Goal: Task Accomplishment & Management: Use online tool/utility

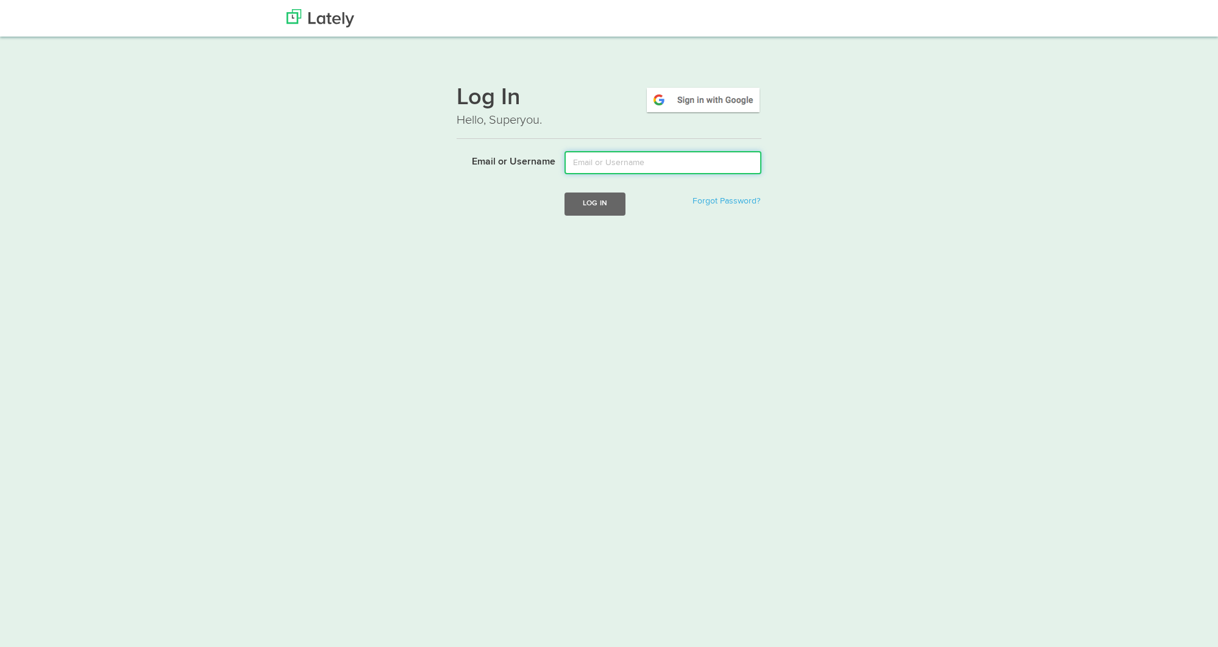
click at [658, 166] on input "Email or Username" at bounding box center [662, 162] width 197 height 23
type input "[EMAIL_ADDRESS][DOMAIN_NAME]"
click at [592, 208] on button "Log In" at bounding box center [594, 204] width 61 height 23
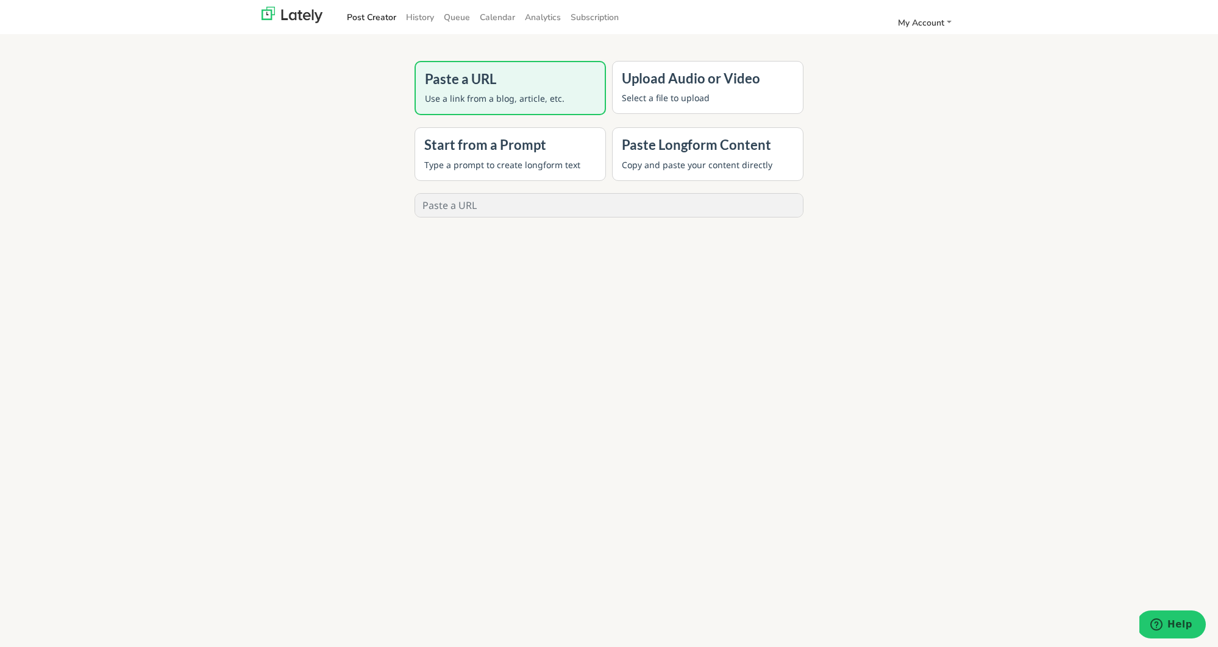
click at [526, 205] on input "text" at bounding box center [609, 205] width 388 height 23
paste input "[URL][DOMAIN_NAME]"
type input "[URL][DOMAIN_NAME]"
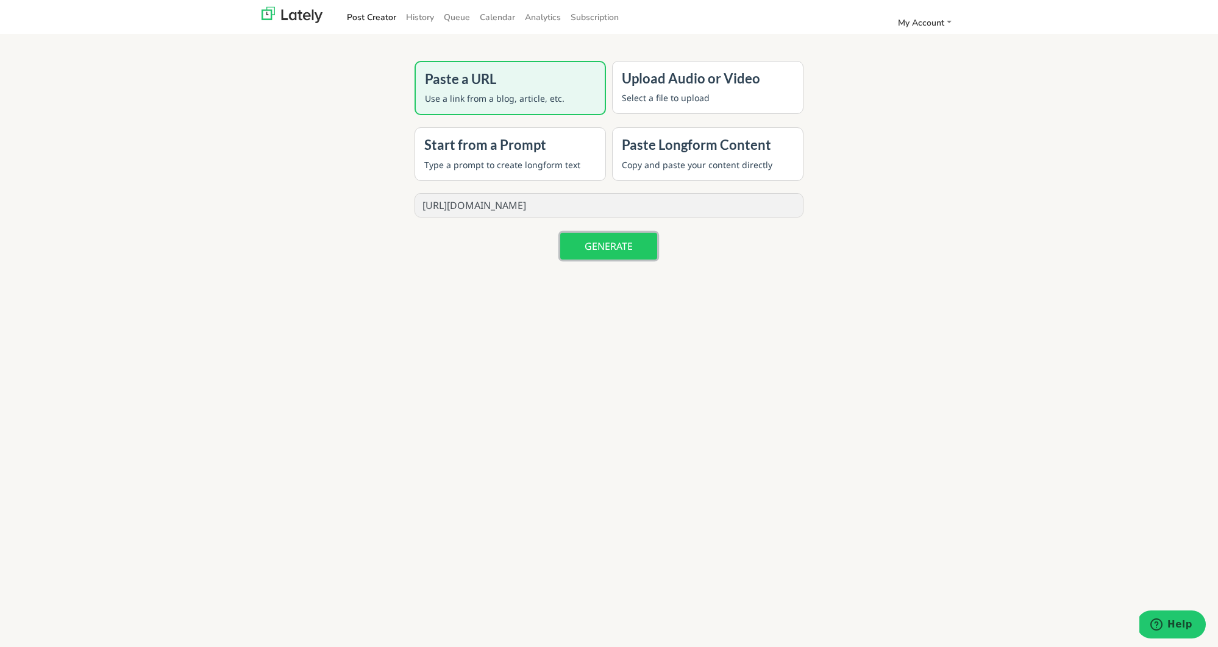
click at [606, 240] on button "GENERATE" at bounding box center [608, 246] width 97 height 27
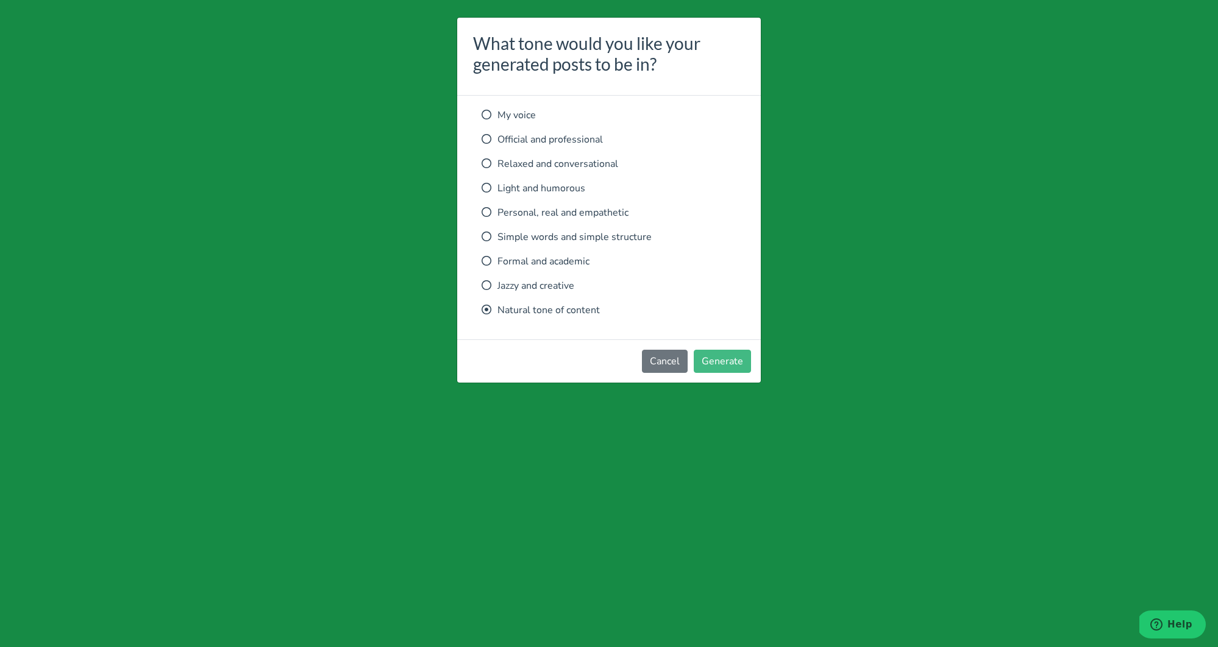
click at [534, 167] on p "Relaxed and conversational" at bounding box center [608, 164] width 255 height 15
click at [722, 355] on button "Generate" at bounding box center [722, 361] width 57 height 23
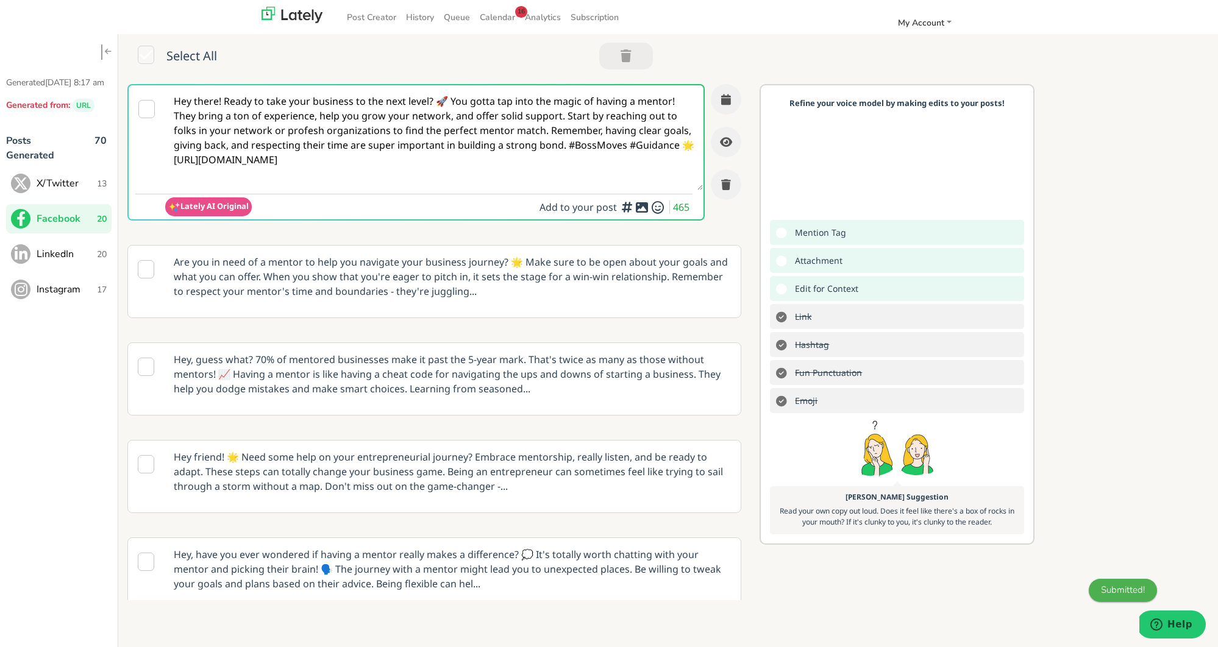
click at [76, 191] on span "X/Twitter" at bounding box center [67, 183] width 60 height 15
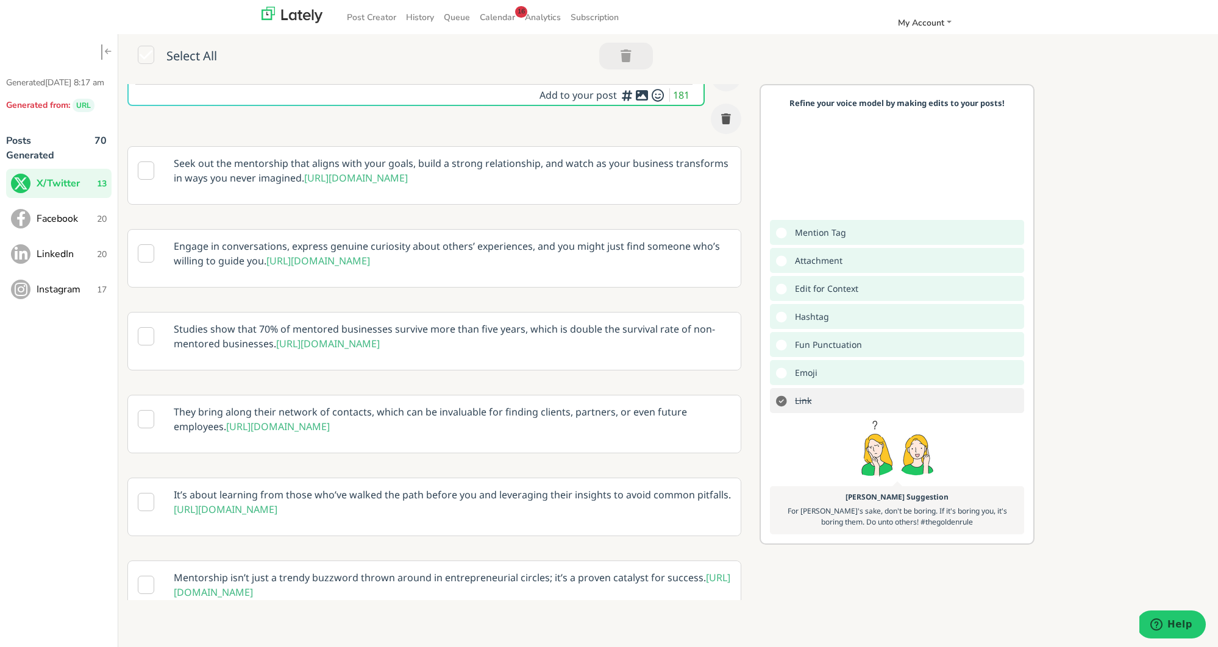
scroll to position [148, 0]
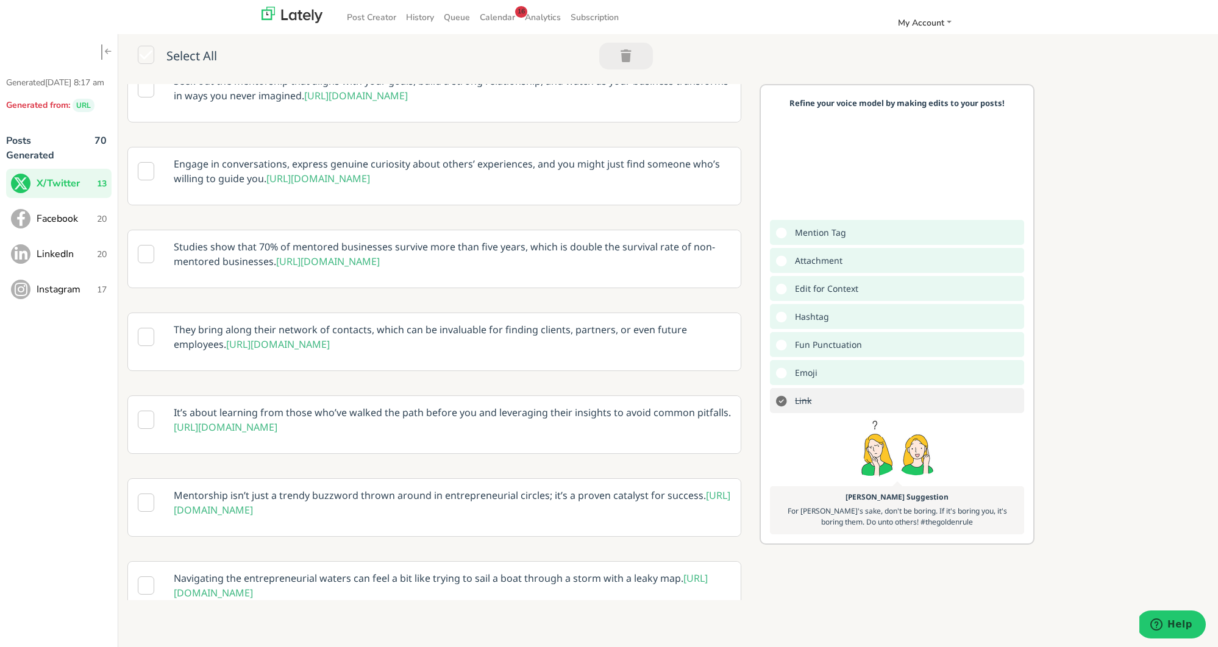
click at [548, 276] on p "Studies show that 70% of mentored businesses survive more than five years, whic…" at bounding box center [452, 254] width 575 height 48
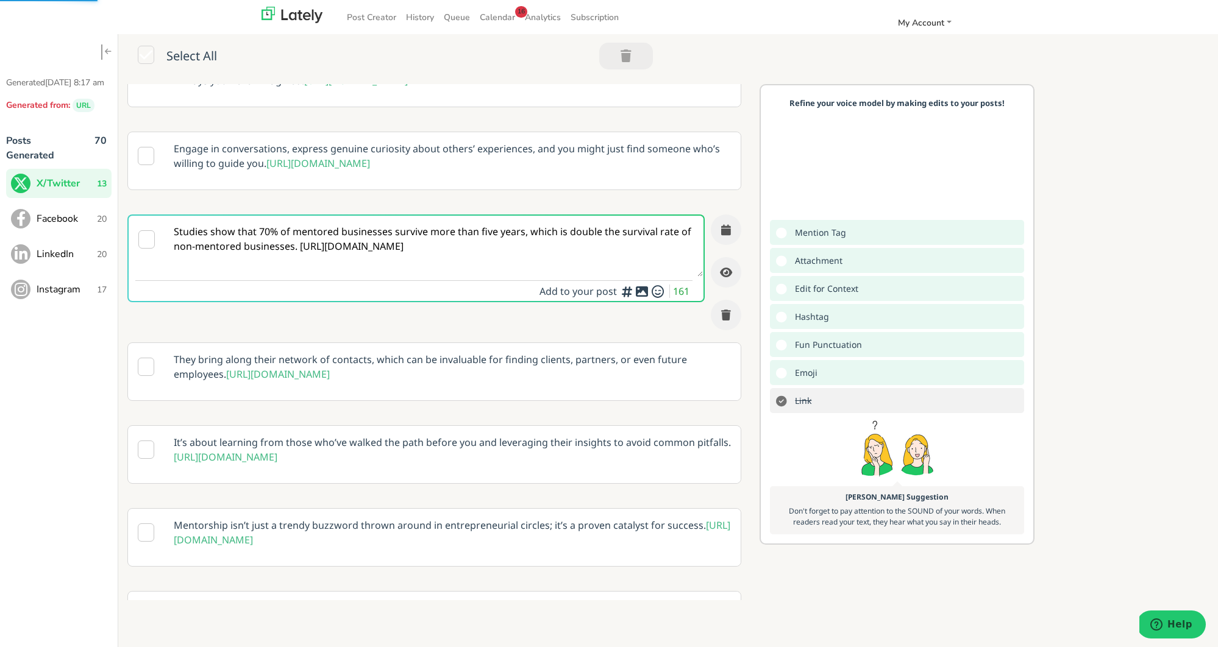
scroll to position [118, 0]
click at [297, 277] on textarea "Studies show that 70% of mentored businesses survive more than five years, whic…" at bounding box center [434, 246] width 538 height 61
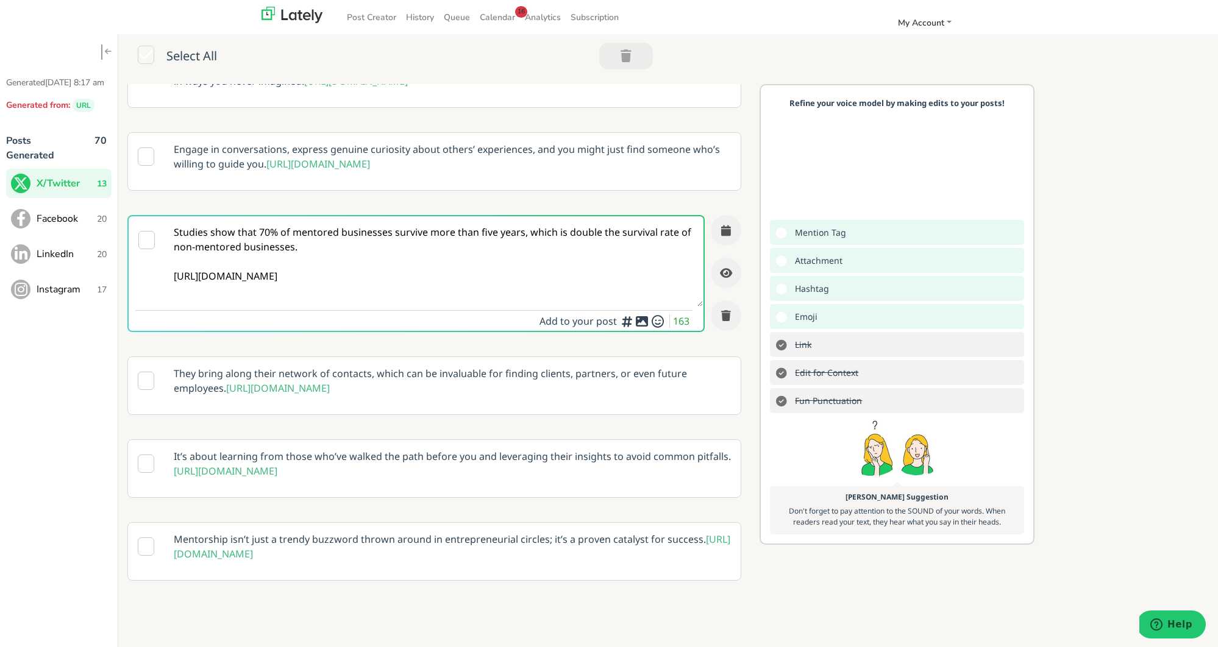
type textarea "Studies show that 70% of mentored businesses survive more than five years, whic…"
click at [642, 364] on div at bounding box center [642, 363] width 8 height 4
click at [641, 322] on icon at bounding box center [641, 321] width 15 height 1
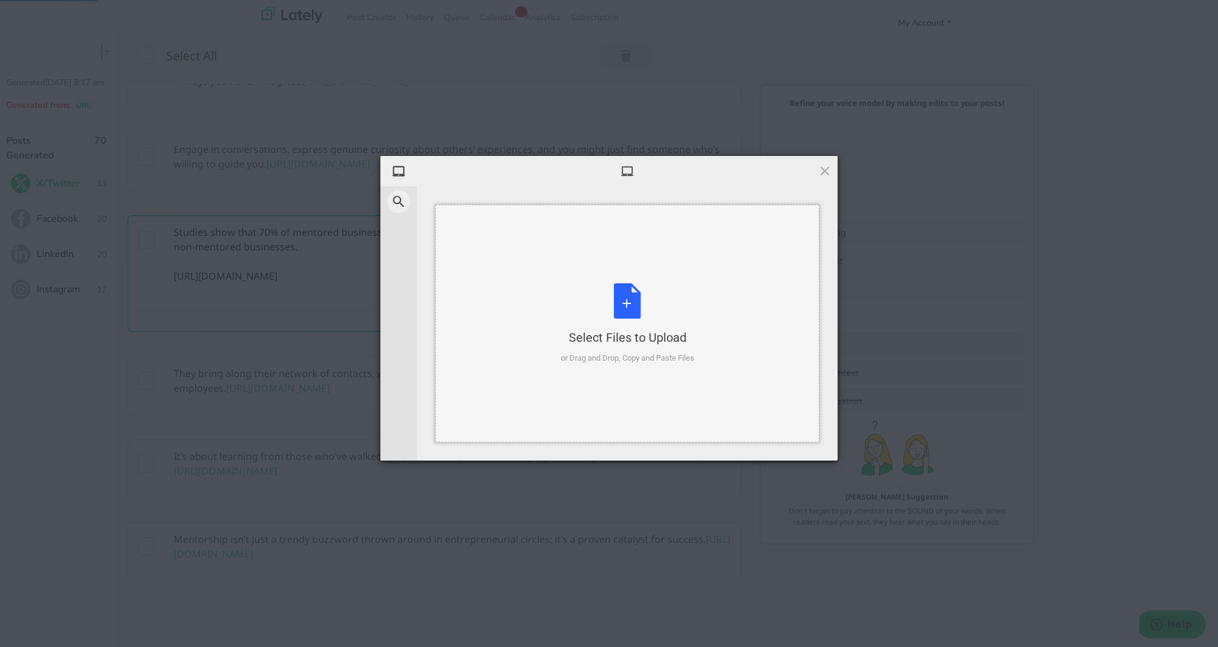
click at [630, 297] on div "Select Files to Upload or Drag and Drop, Copy and Paste Files" at bounding box center [627, 323] width 133 height 81
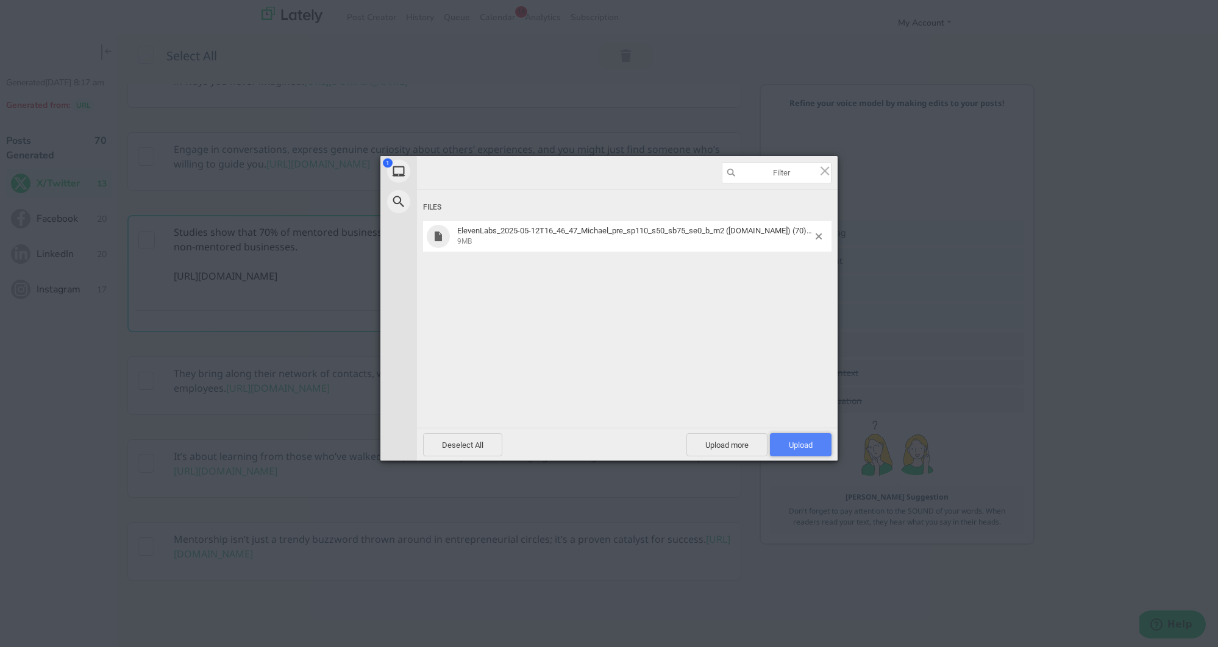
click at [812, 438] on span "Upload 1" at bounding box center [801, 444] width 62 height 23
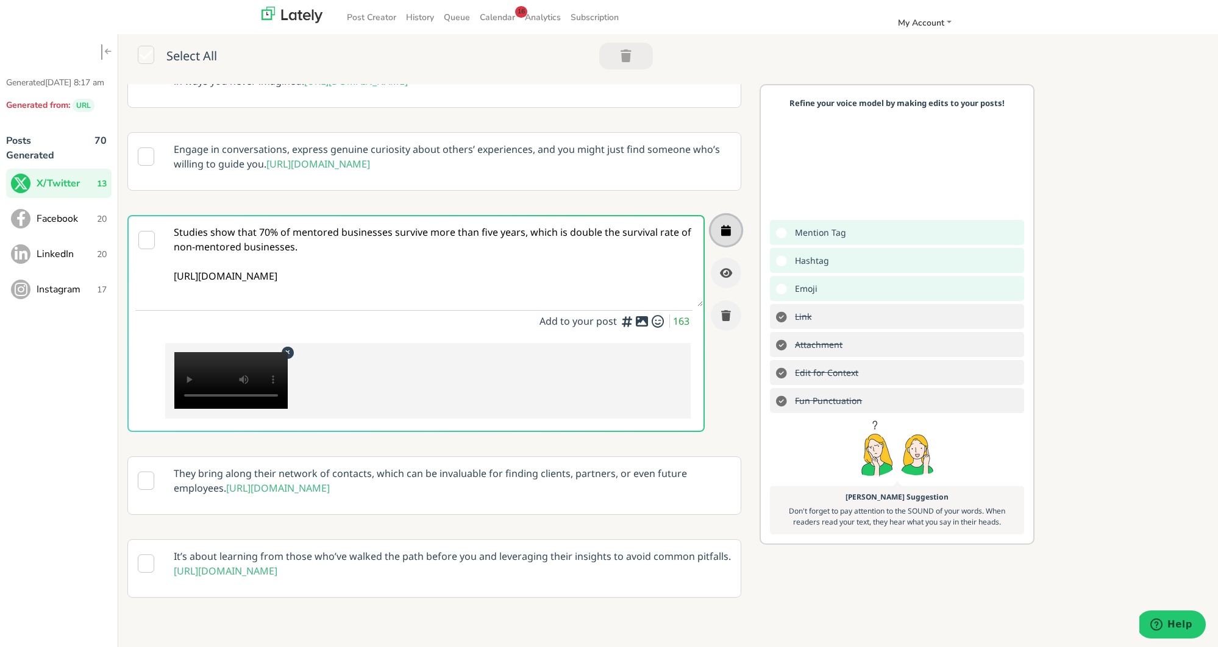
click at [725, 236] on icon "button" at bounding box center [726, 230] width 10 height 11
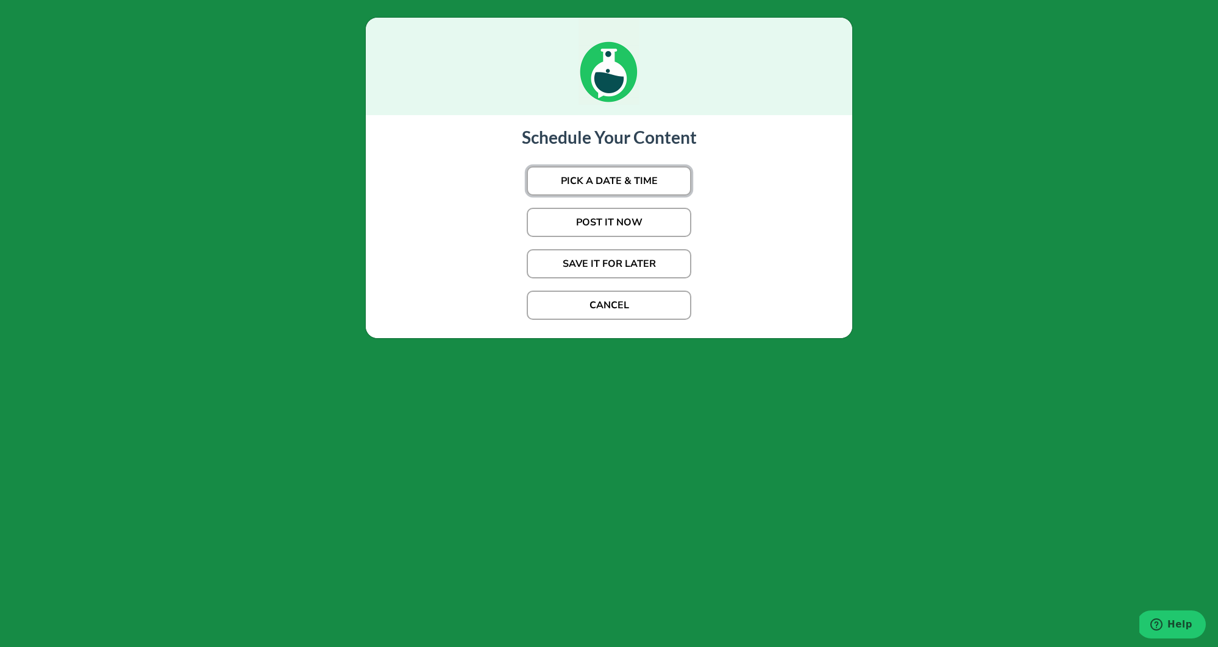
click at [658, 186] on button "PICK A DATE & TIME" at bounding box center [609, 180] width 165 height 29
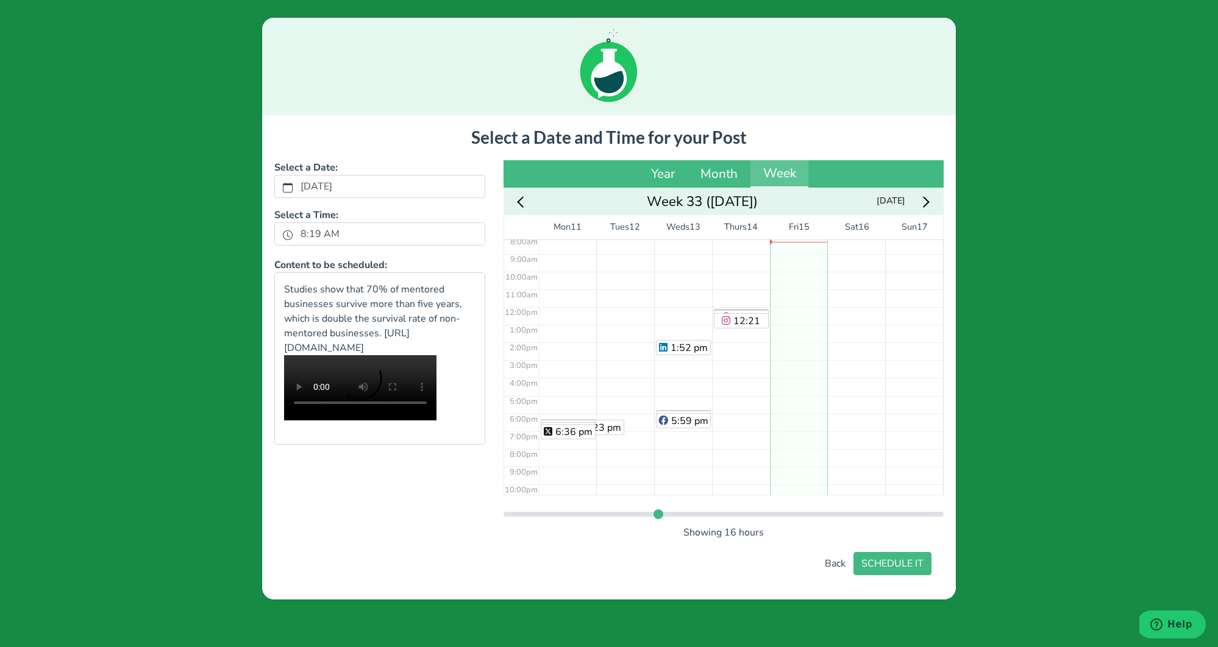
scroll to position [154, 0]
click at [805, 405] on div "No Event" at bounding box center [799, 297] width 58 height 425
click at [791, 327] on div "6:06 pm" at bounding box center [799, 314] width 58 height 425
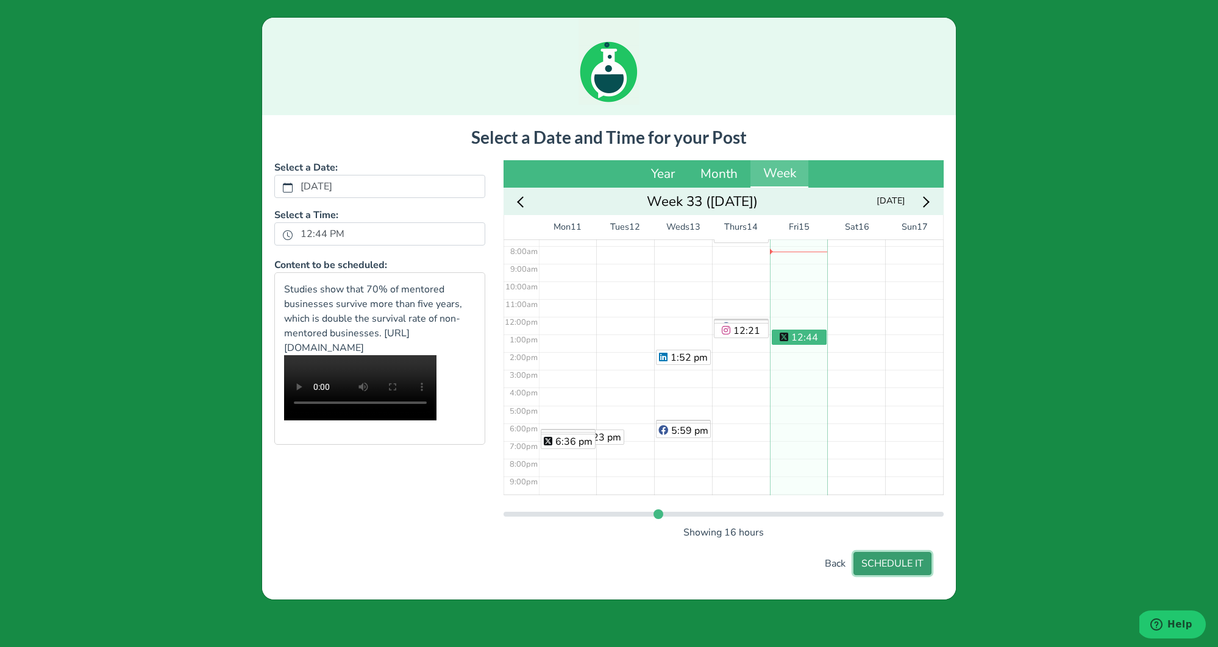
click at [893, 568] on button "SCHEDULE IT" at bounding box center [892, 563] width 78 height 23
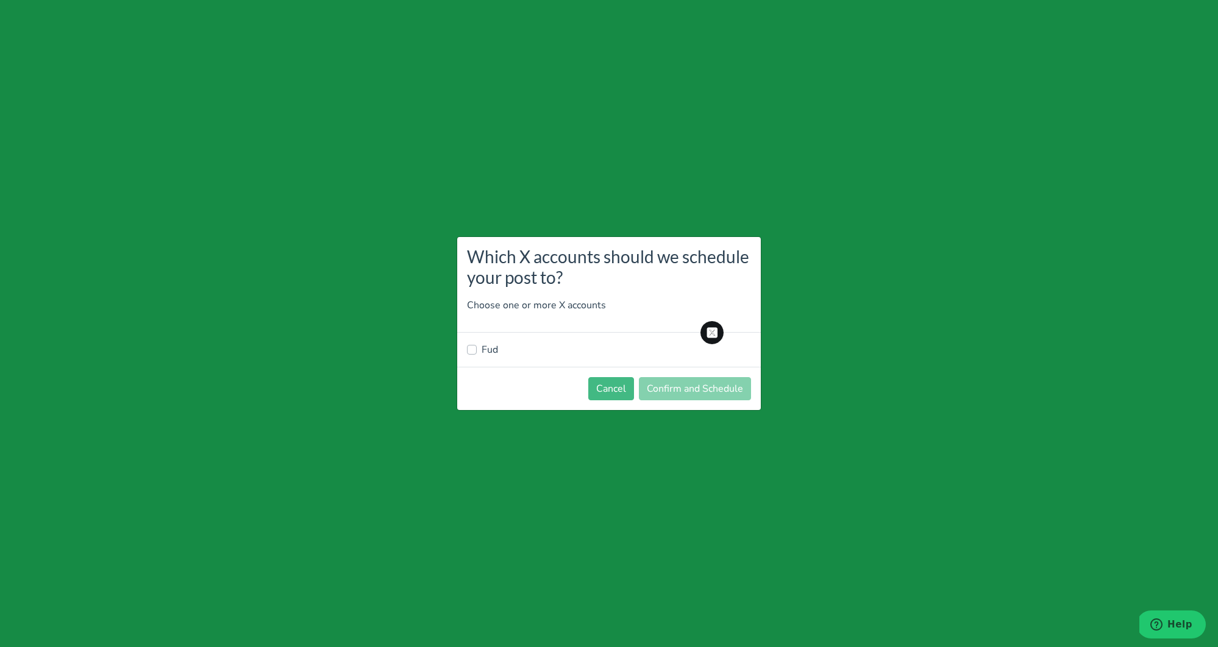
click at [485, 352] on label "Fud" at bounding box center [489, 350] width 16 height 15
click at [477, 352] on input "Fud" at bounding box center [472, 349] width 10 height 12
checkbox input "true"
click at [661, 391] on button "Confirm and Schedule" at bounding box center [695, 388] width 112 height 23
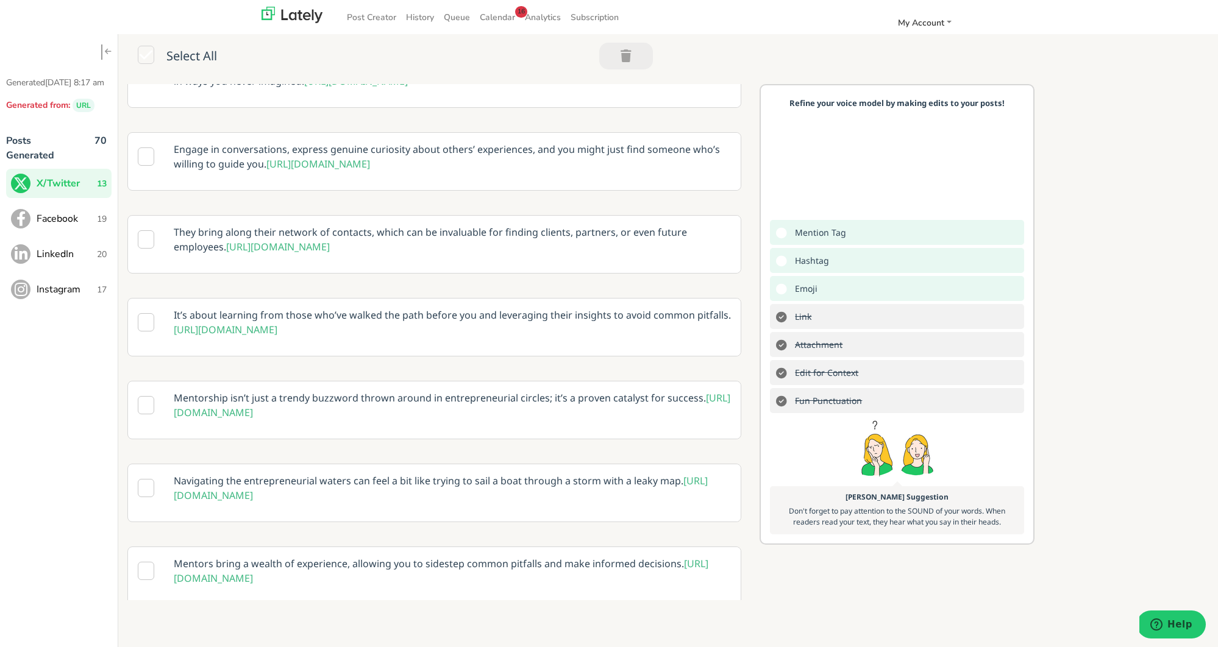
click at [56, 226] on span "Facebook" at bounding box center [67, 218] width 60 height 15
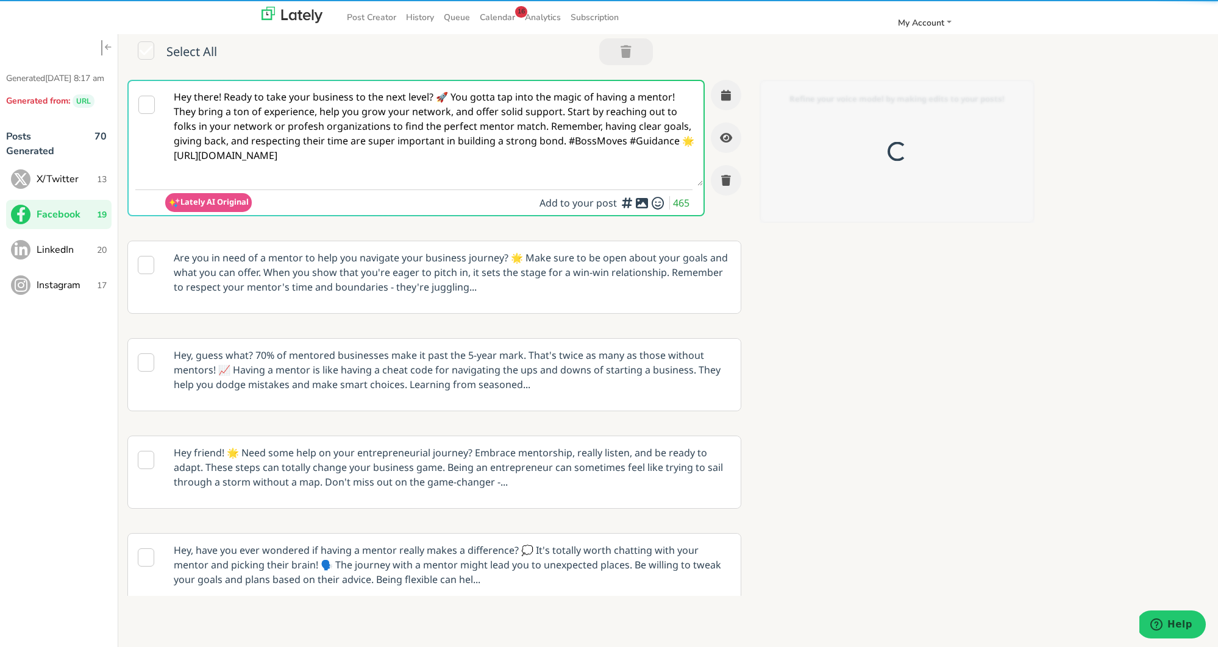
scroll to position [0, 0]
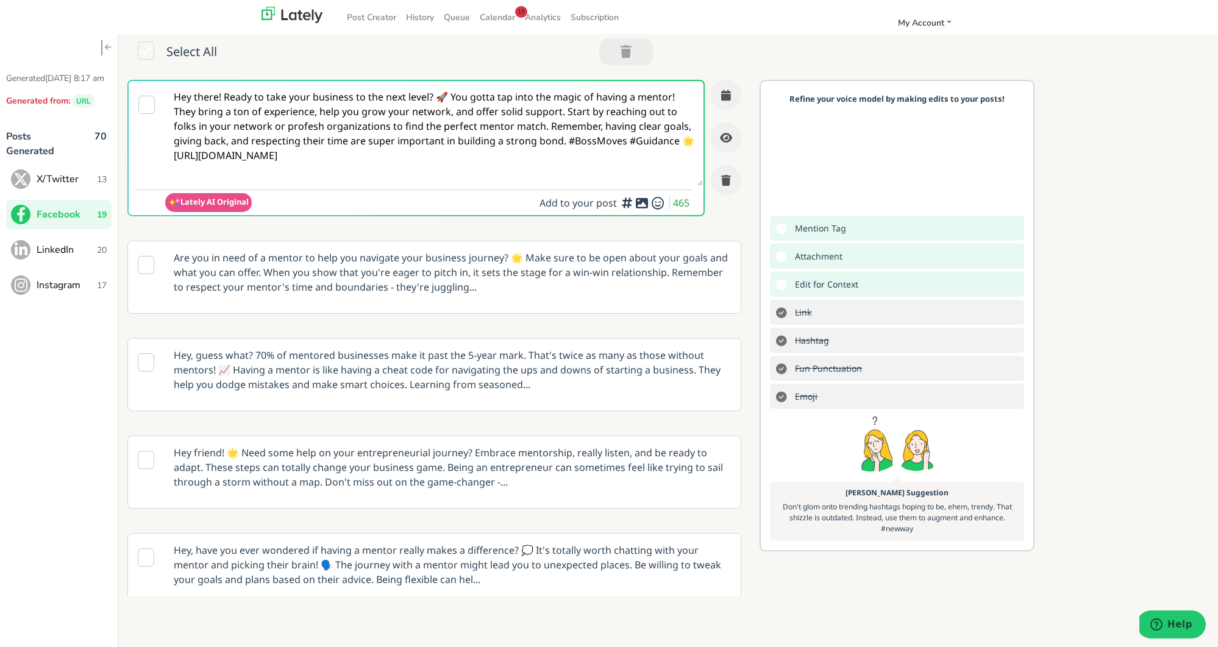
click at [496, 369] on p "Hey, guess what? 70% of mentored businesses make it past the 5-year mark. That'…" at bounding box center [452, 370] width 575 height 62
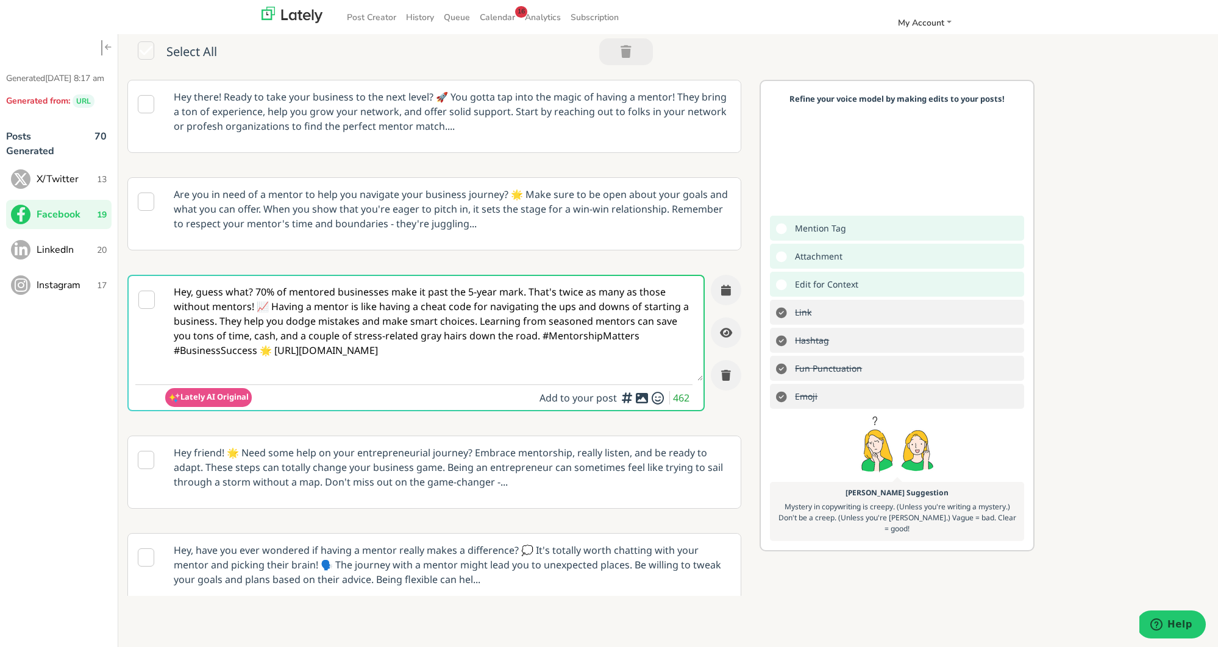
click at [273, 351] on textarea "Hey, guess what? 70% of mentored businesses make it past the 5-year mark. That'…" at bounding box center [434, 328] width 538 height 105
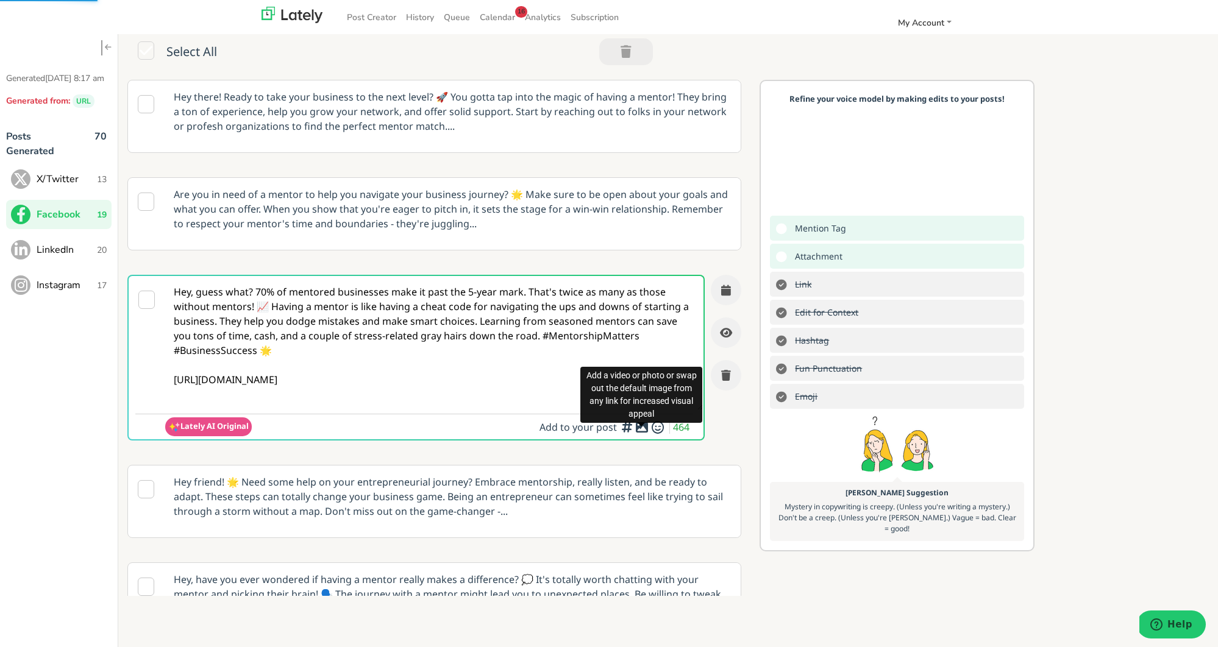
type textarea "Hey, guess what? 70% of mentored businesses make it past the 5-year mark. That'…"
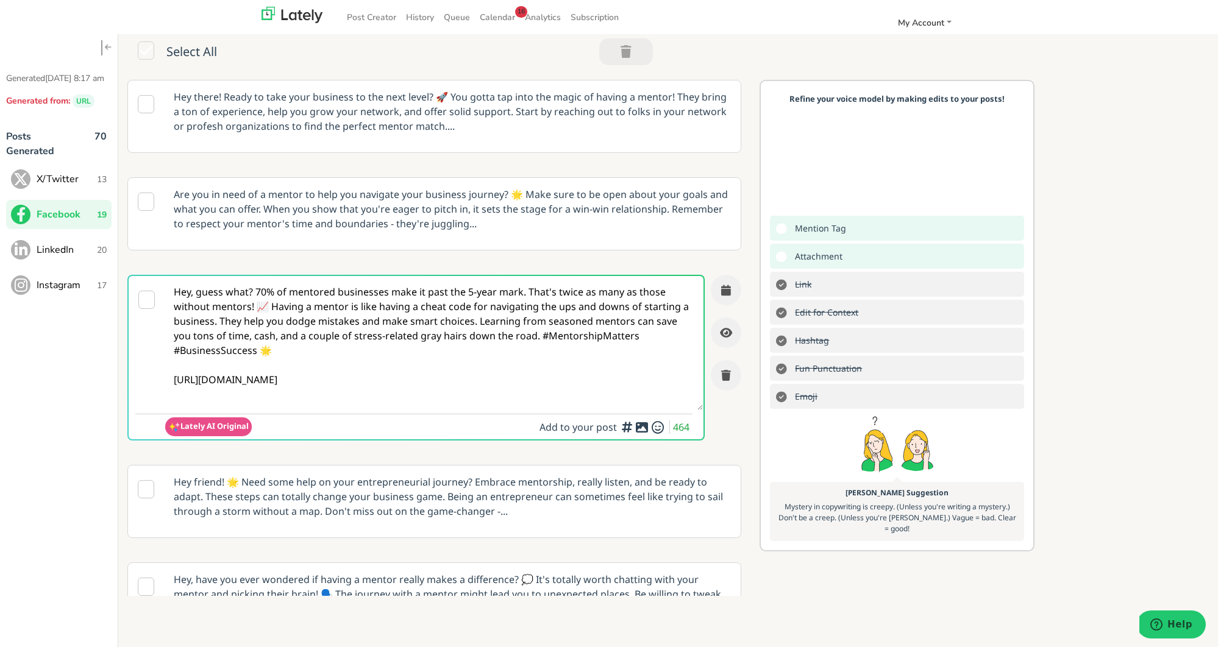
click at [639, 428] on icon at bounding box center [641, 427] width 15 height 1
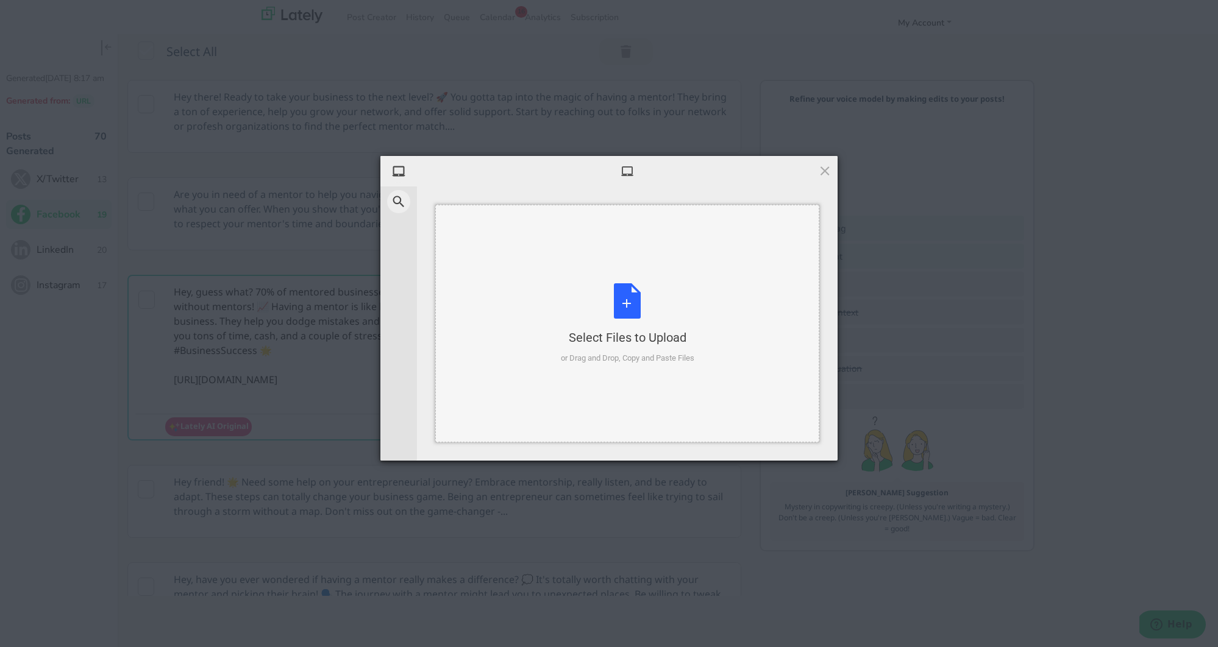
click at [623, 305] on div "Select Files to Upload or Drag and Drop, Copy and Paste Files" at bounding box center [627, 323] width 133 height 81
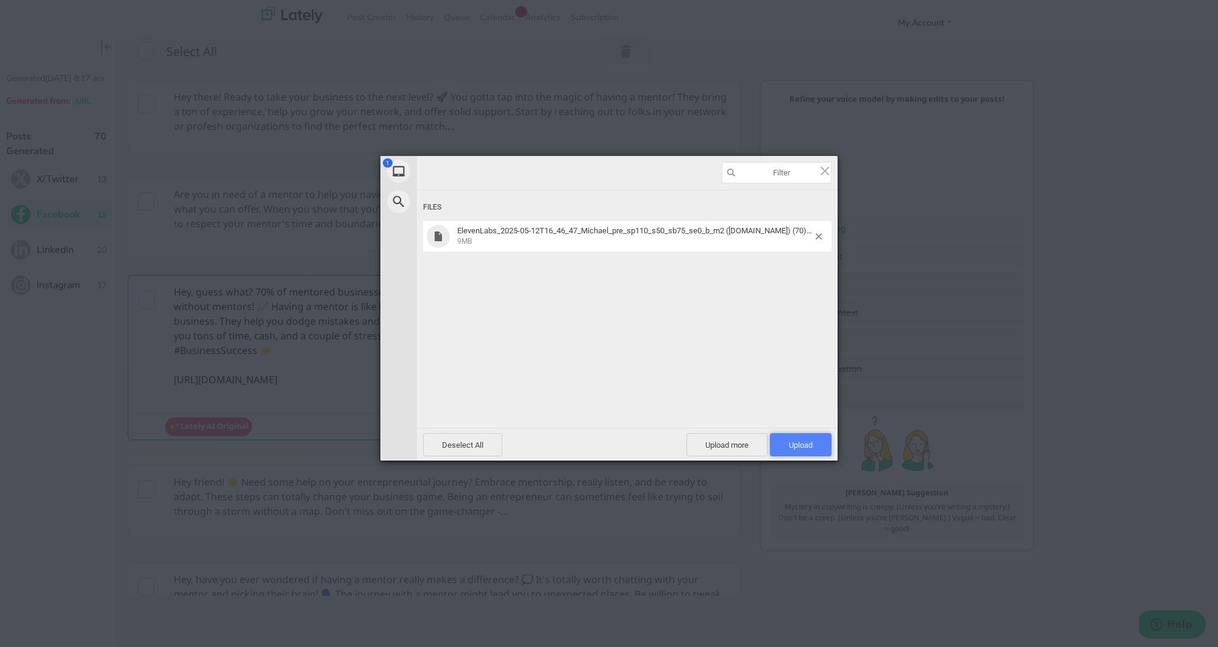
click at [799, 449] on span "Upload 1" at bounding box center [801, 445] width 24 height 9
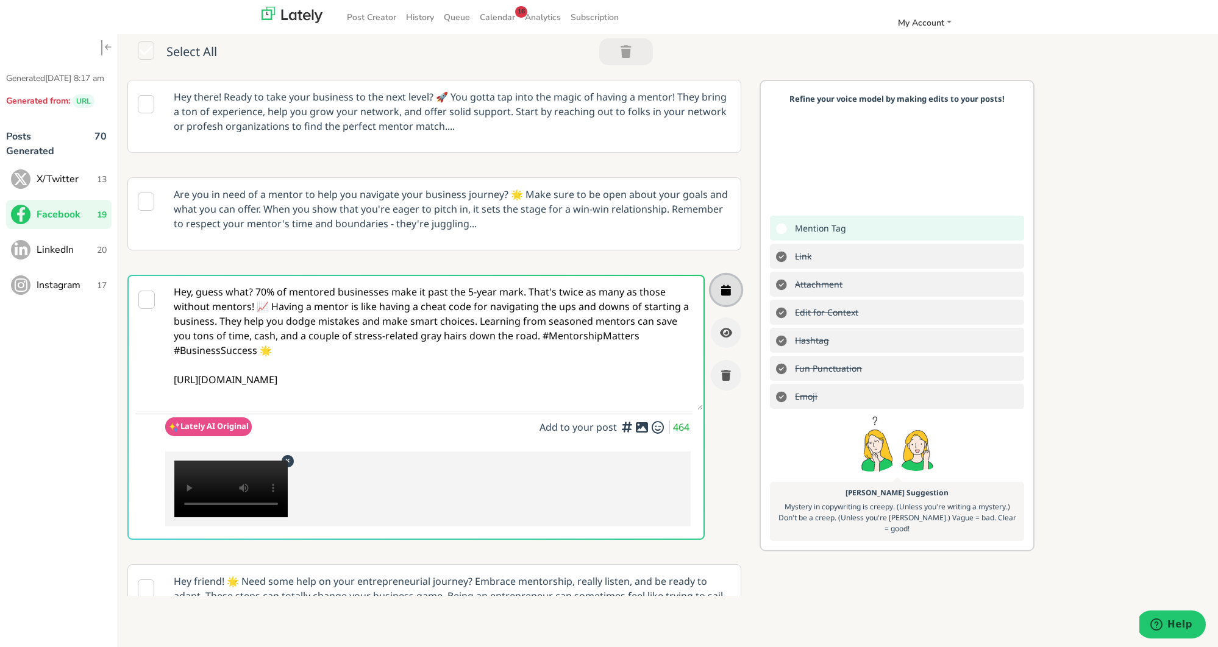
click at [727, 294] on icon "button" at bounding box center [726, 290] width 10 height 11
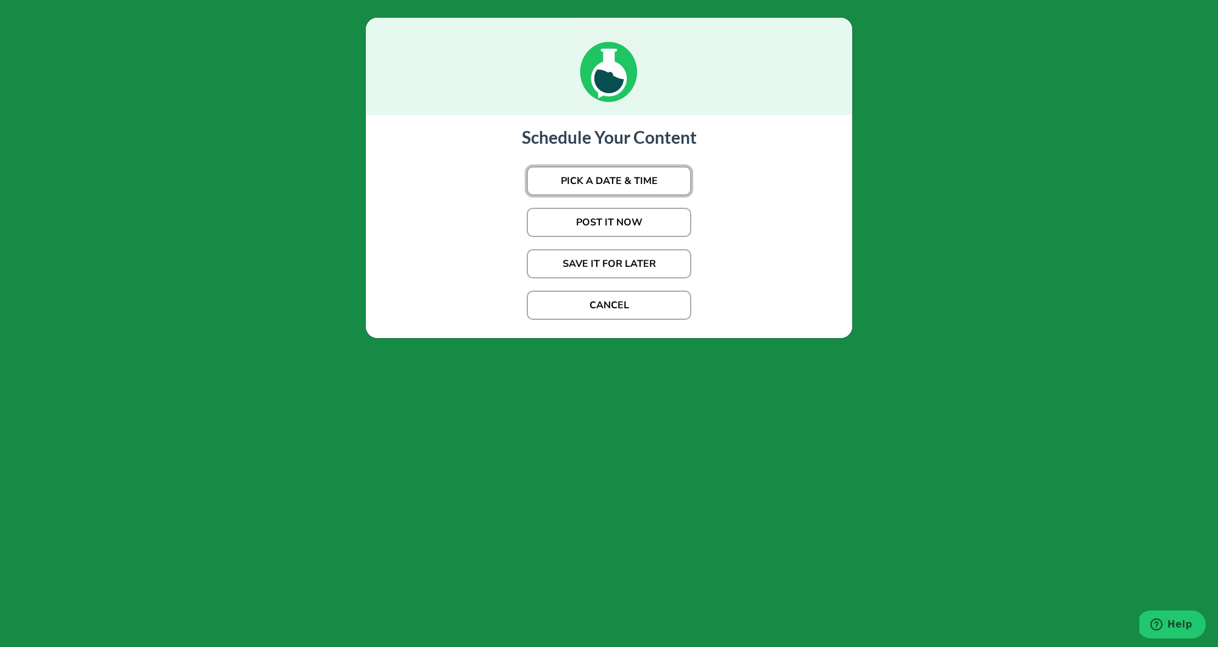
click at [663, 190] on button "PICK A DATE & TIME" at bounding box center [609, 180] width 165 height 29
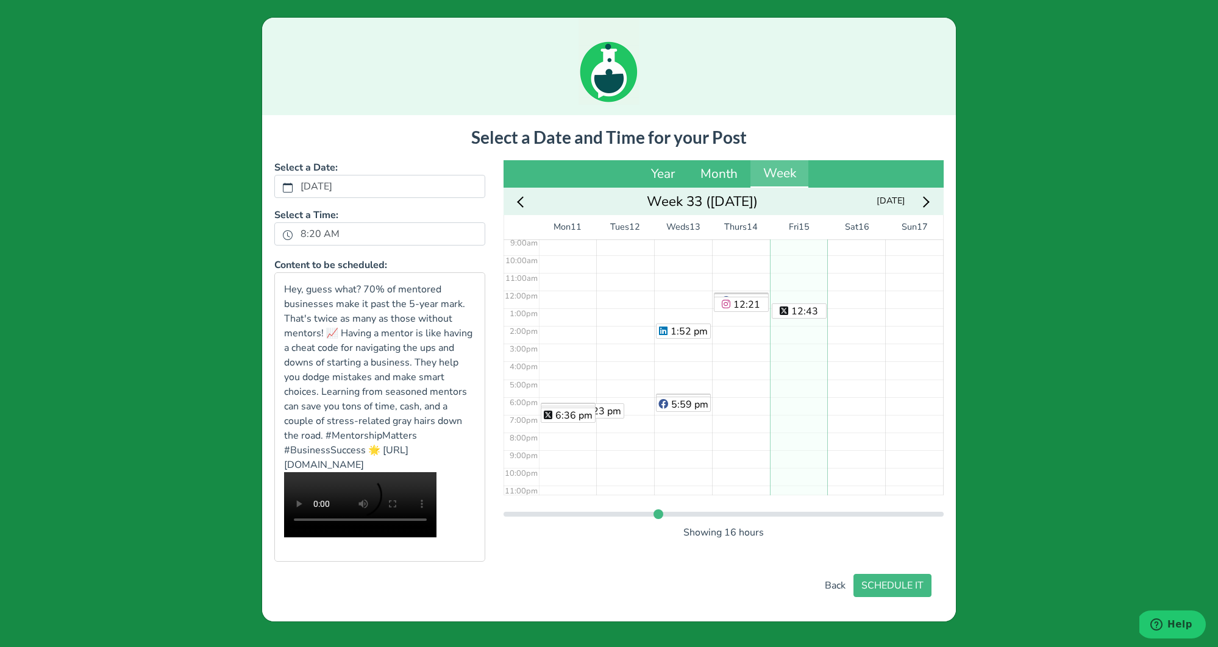
scroll to position [169, 0]
click at [789, 293] on div "12:43 pm" at bounding box center [799, 282] width 58 height 425
click at [903, 597] on button "SCHEDULE IT" at bounding box center [892, 585] width 78 height 23
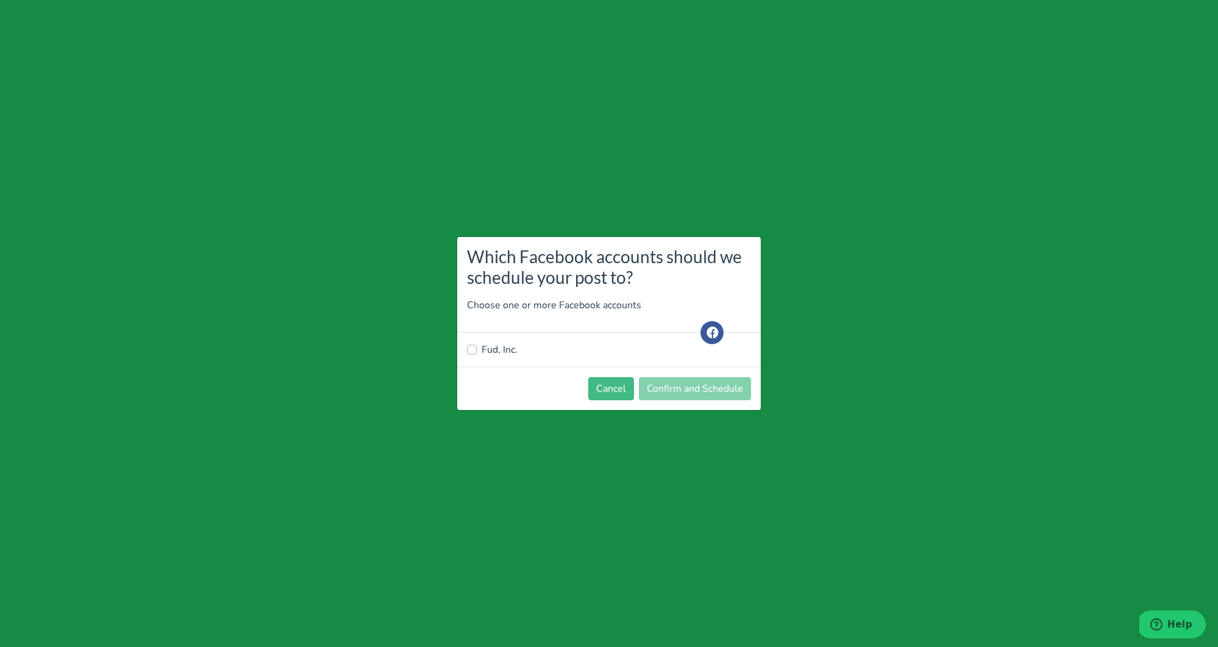
click at [485, 350] on label "Fud, Inc." at bounding box center [499, 350] width 36 height 15
click at [477, 350] on input "Fud, Inc." at bounding box center [472, 349] width 10 height 12
checkbox input "true"
click at [726, 392] on button "Confirm and Schedule" at bounding box center [695, 388] width 112 height 23
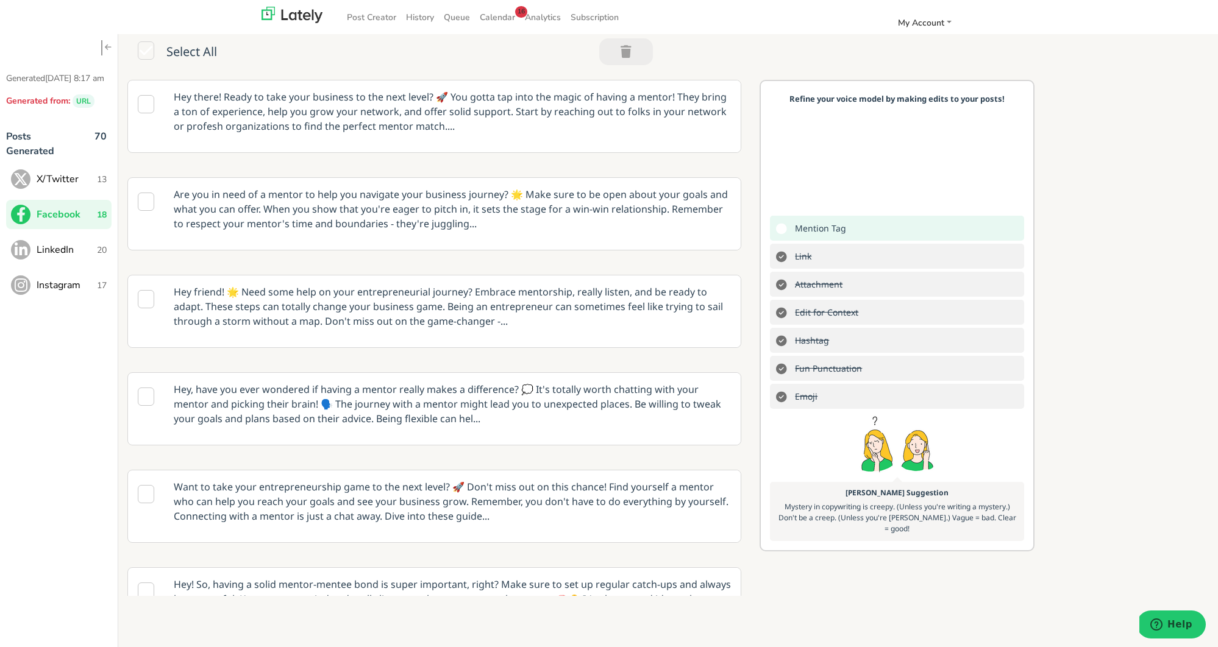
click at [71, 257] on span "LinkedIn" at bounding box center [67, 250] width 60 height 15
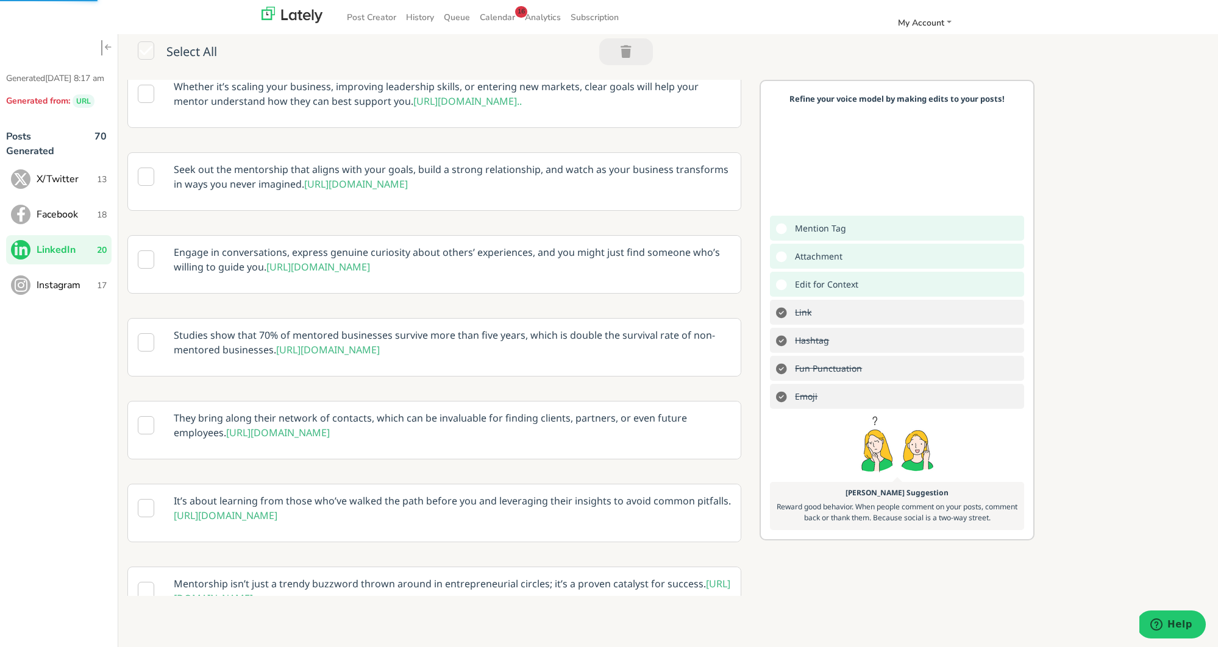
scroll to position [1231, 0]
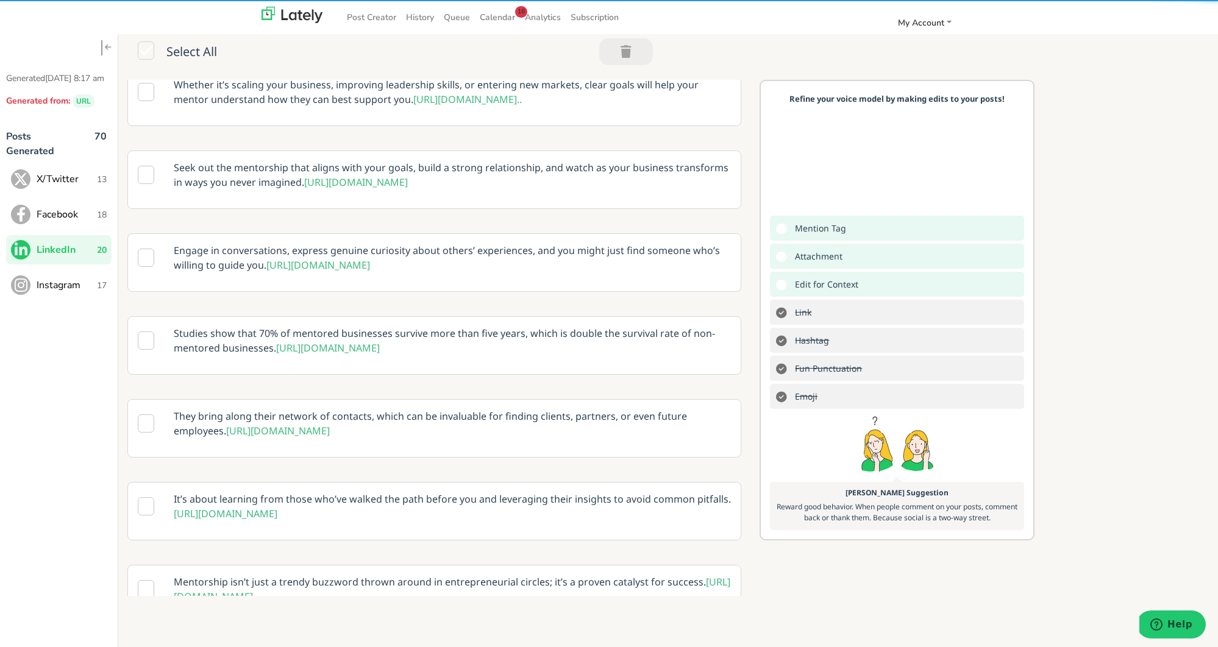
click at [494, 364] on p "Studies show that 70% of mentored businesses survive more than five years, whic…" at bounding box center [452, 341] width 575 height 48
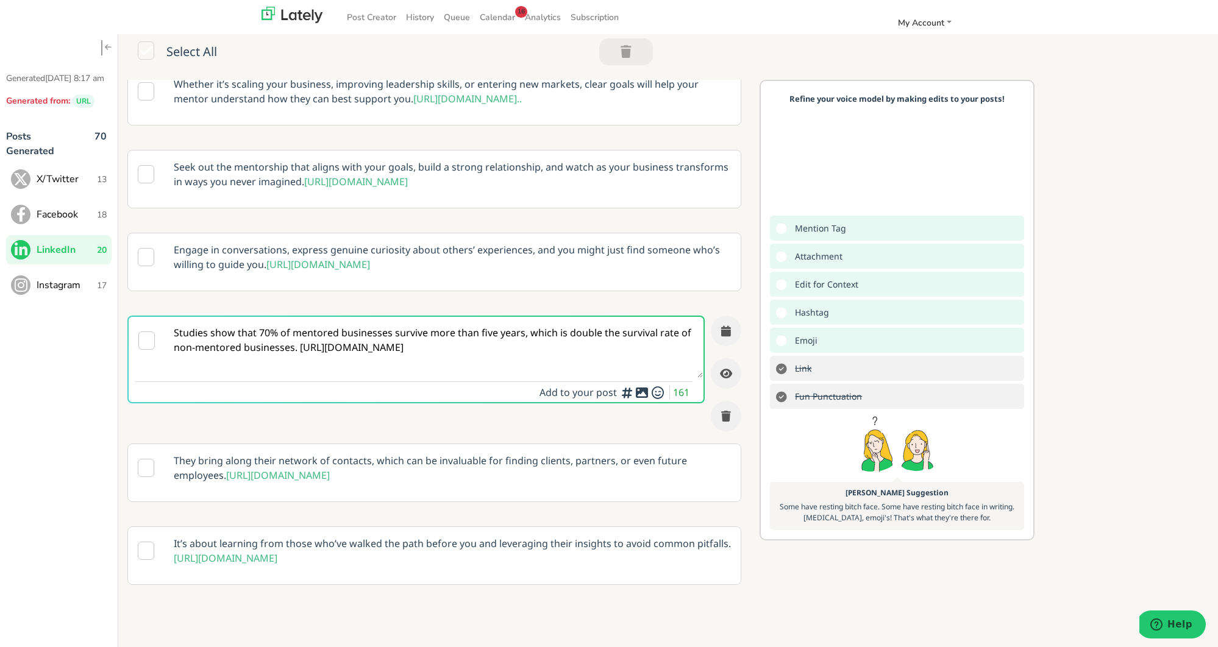
scroll to position [1168, 0]
click at [297, 378] on textarea "Studies show that 70% of mentored businesses survive more than five years, whic…" at bounding box center [434, 348] width 538 height 61
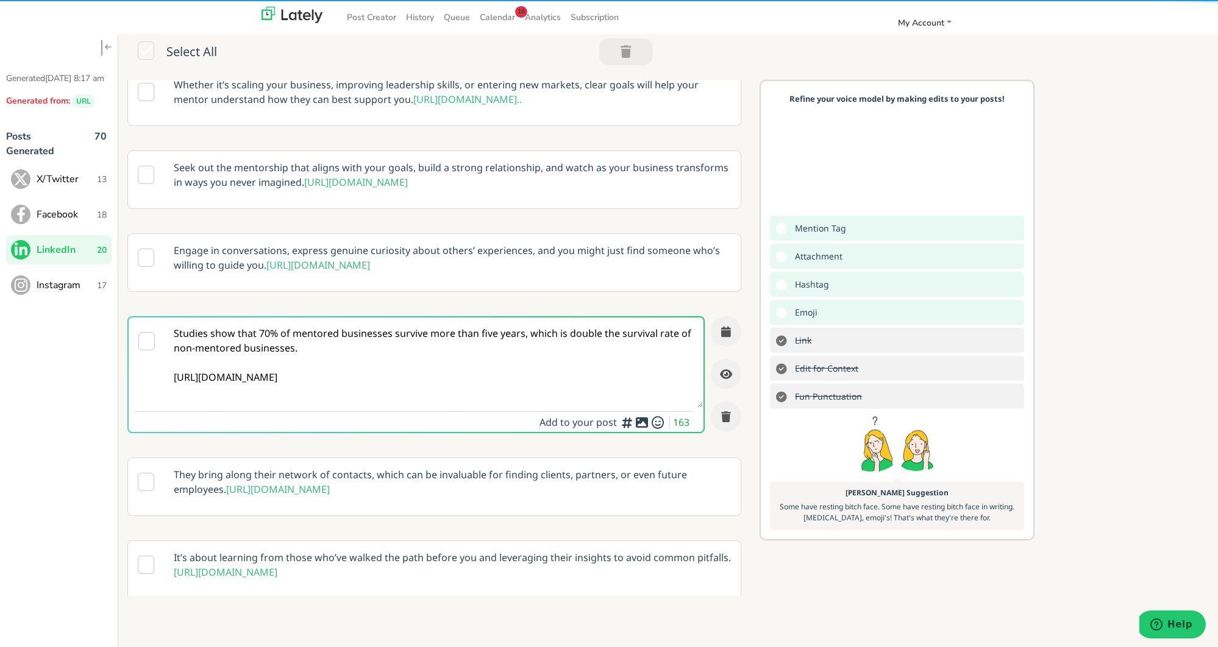
type textarea "Studies show that 70% of mentored businesses survive more than five years, whic…"
click at [642, 423] on icon at bounding box center [641, 422] width 15 height 1
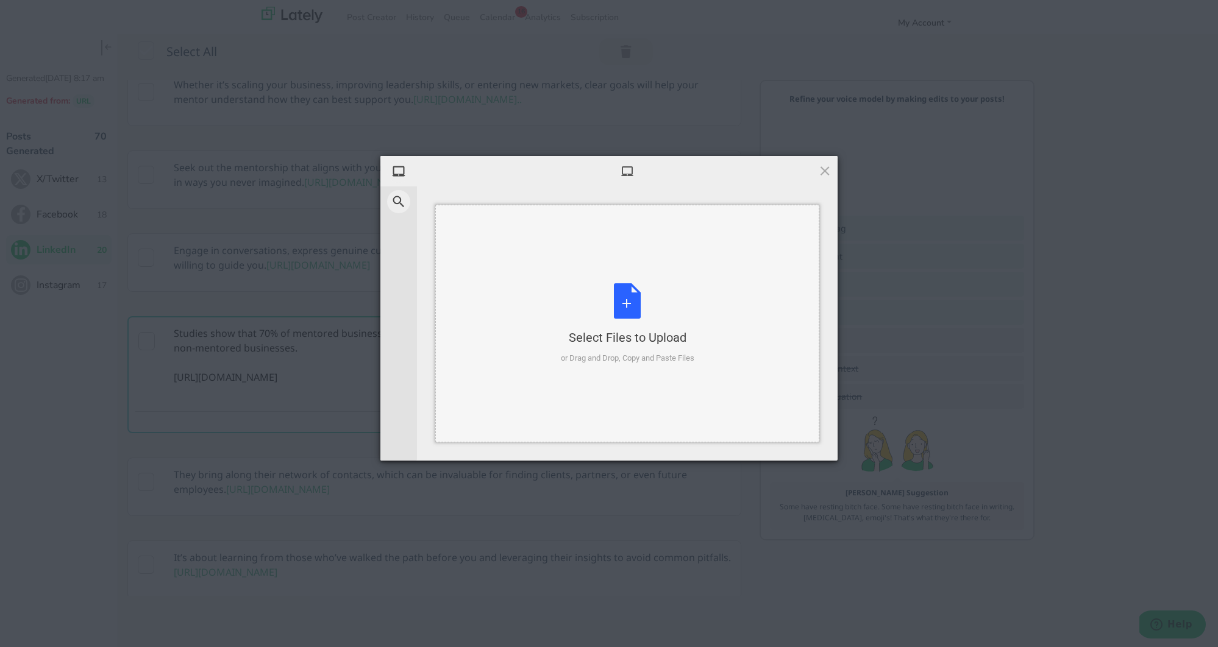
click at [625, 304] on div "Select Files to Upload or Drag and Drop, Copy and Paste Files" at bounding box center [627, 323] width 133 height 81
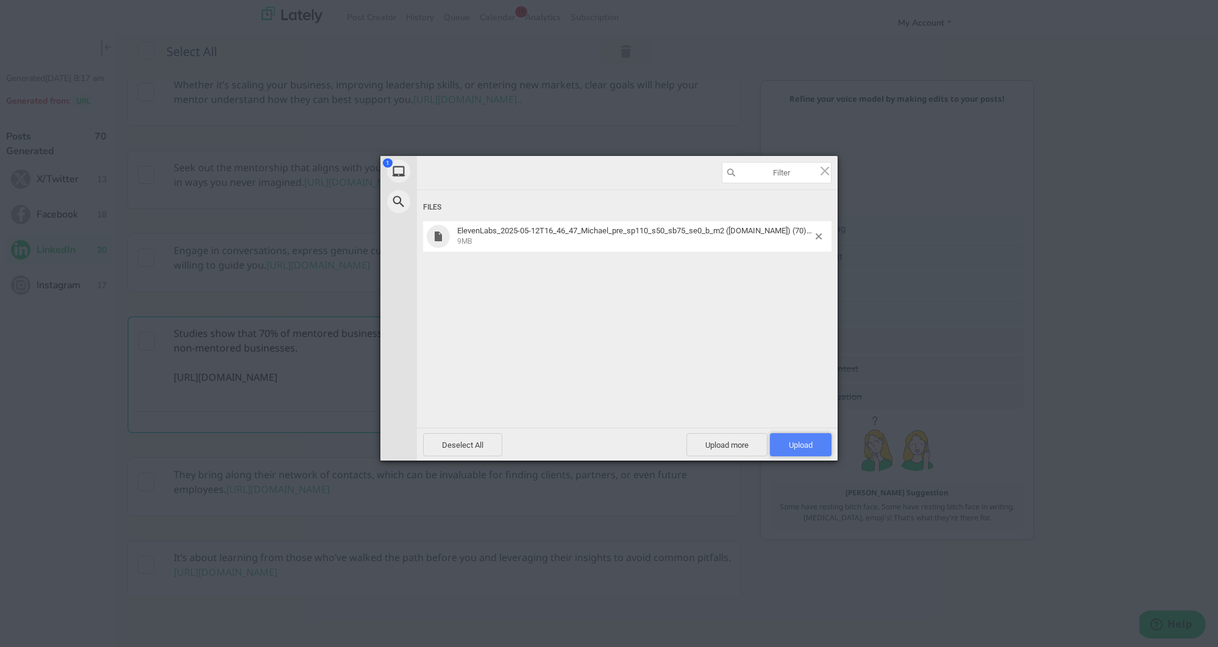
click at [799, 443] on span "Upload 1" at bounding box center [801, 445] width 24 height 9
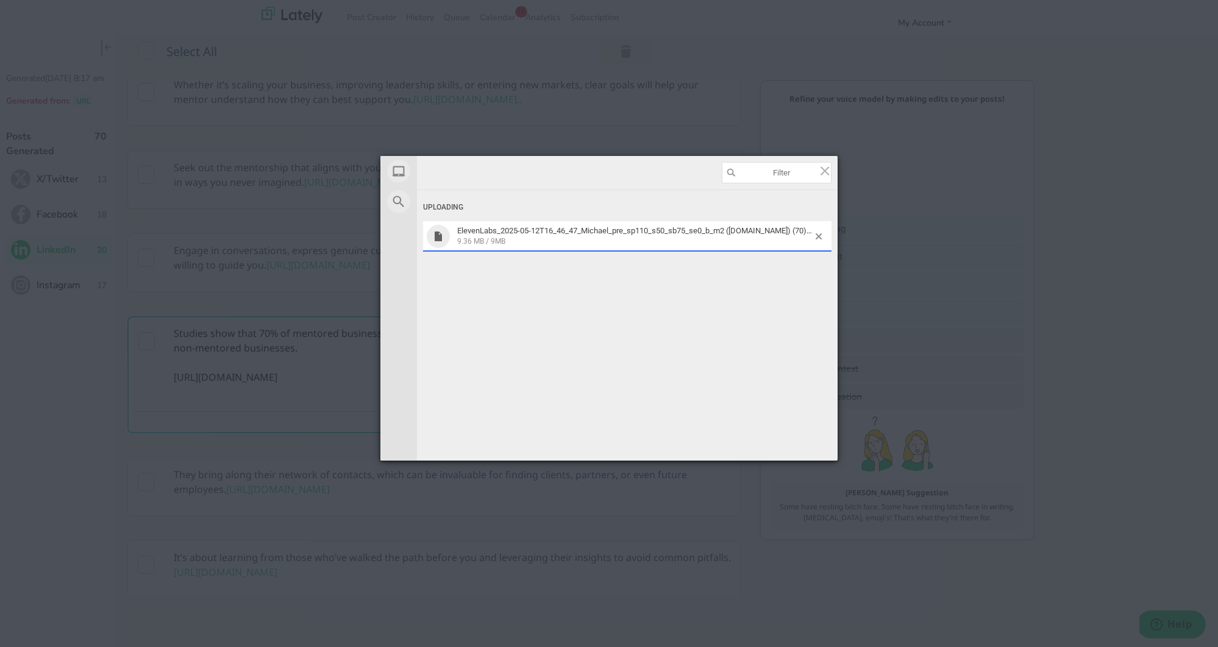
drag, startPoint x: 322, startPoint y: 411, endPoint x: 211, endPoint y: 391, distance: 112.8
click at [211, 391] on div "My Device Web Search Uploading ElevenLabs_2025-05-12T16_46_47_Michael_pre_sp110…" at bounding box center [609, 323] width 1218 height 647
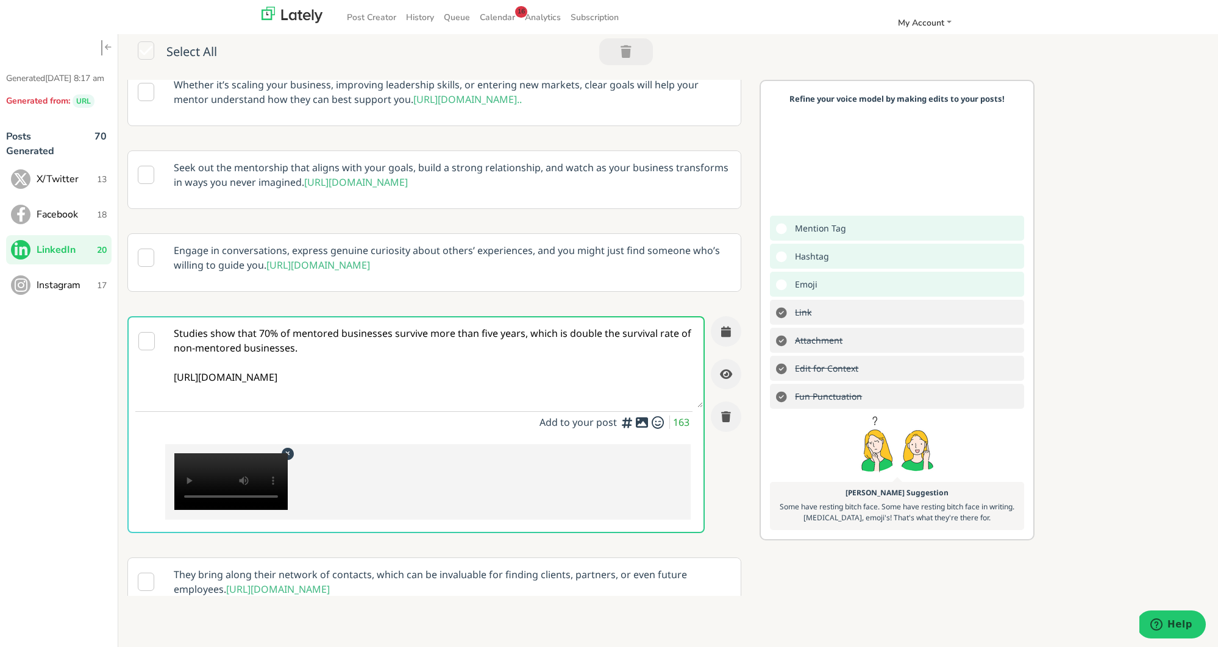
drag, startPoint x: 319, startPoint y: 417, endPoint x: 173, endPoint y: 393, distance: 147.7
click at [173, 393] on textarea "Studies show that 70% of mentored businesses survive more than five years, whic…" at bounding box center [434, 363] width 538 height 90
click at [723, 337] on icon "button" at bounding box center [726, 331] width 10 height 11
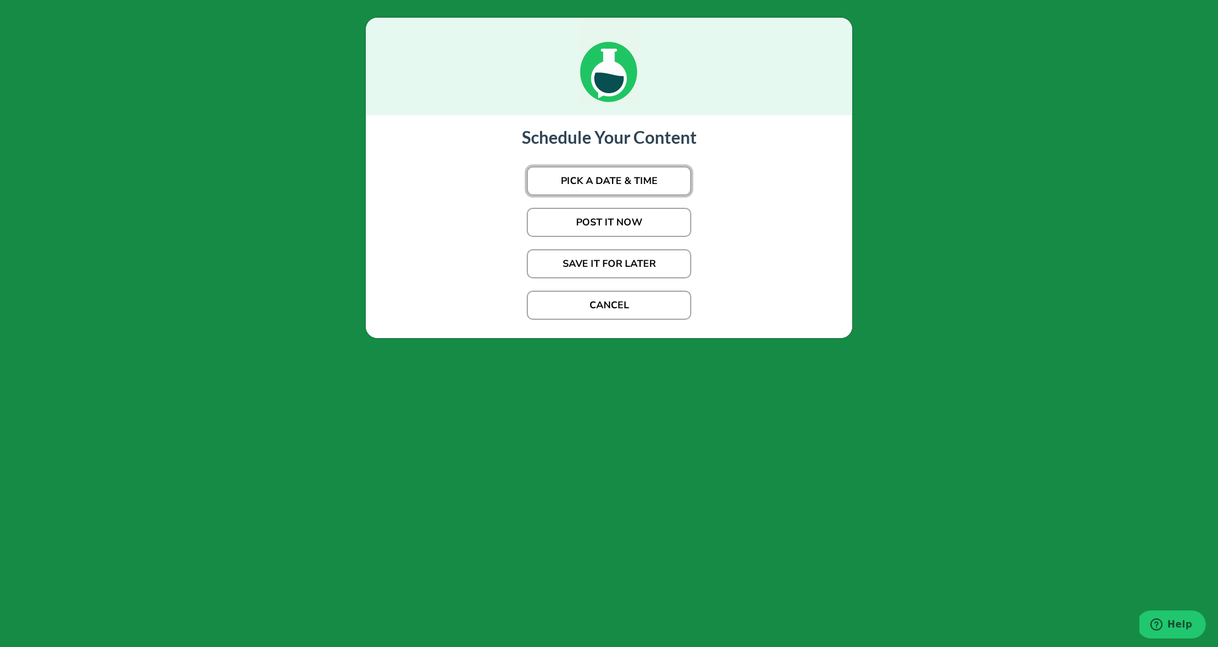
click at [588, 172] on button "PICK A DATE & TIME" at bounding box center [609, 180] width 165 height 29
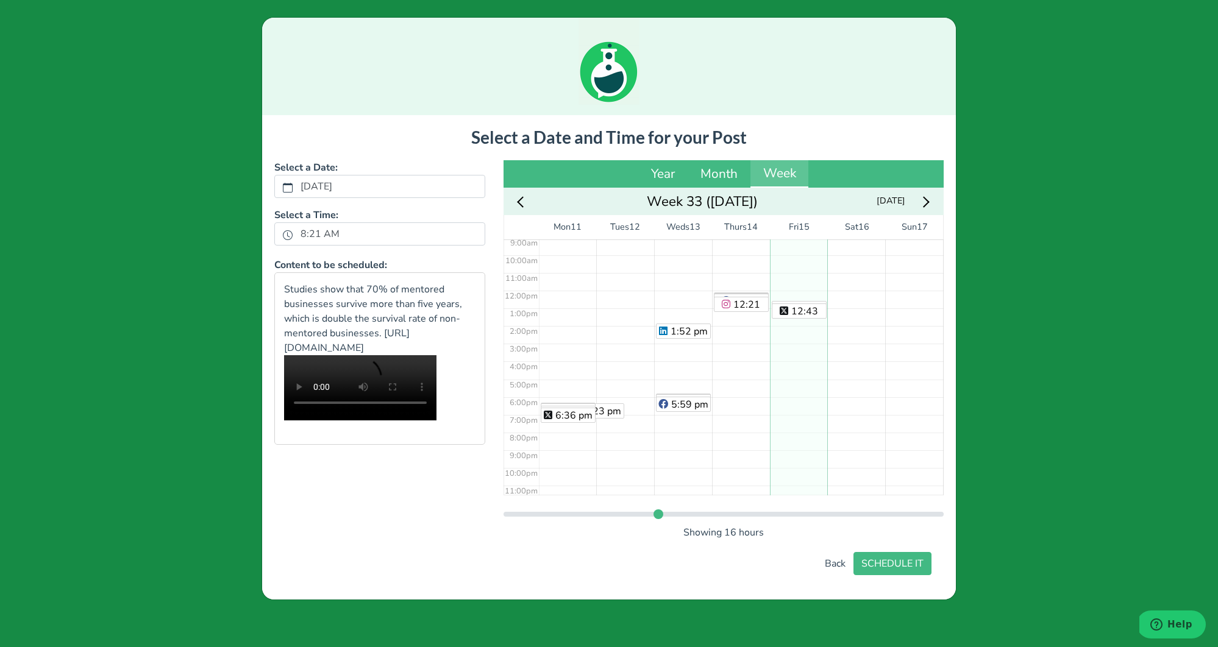
scroll to position [169, 0]
click at [779, 293] on div "12:36 pm" at bounding box center [799, 300] width 55 height 15
click at [784, 291] on div "12:36 pm 12:43 pm" at bounding box center [799, 282] width 58 height 425
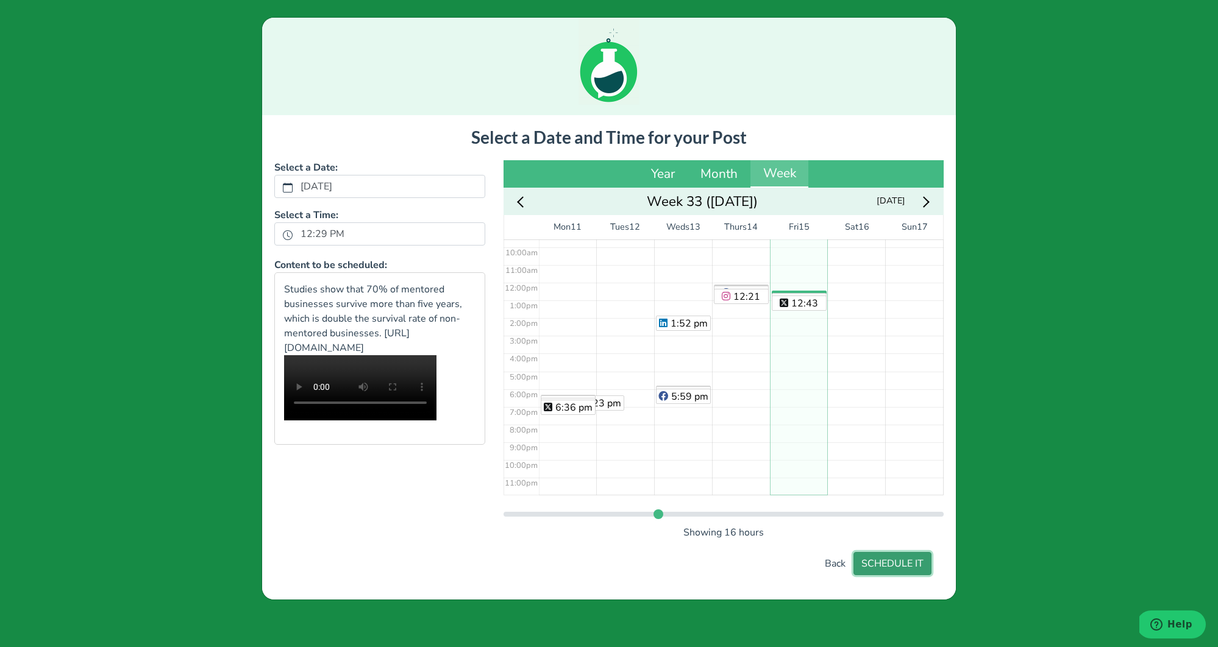
click at [898, 559] on button "SCHEDULE IT" at bounding box center [892, 563] width 78 height 23
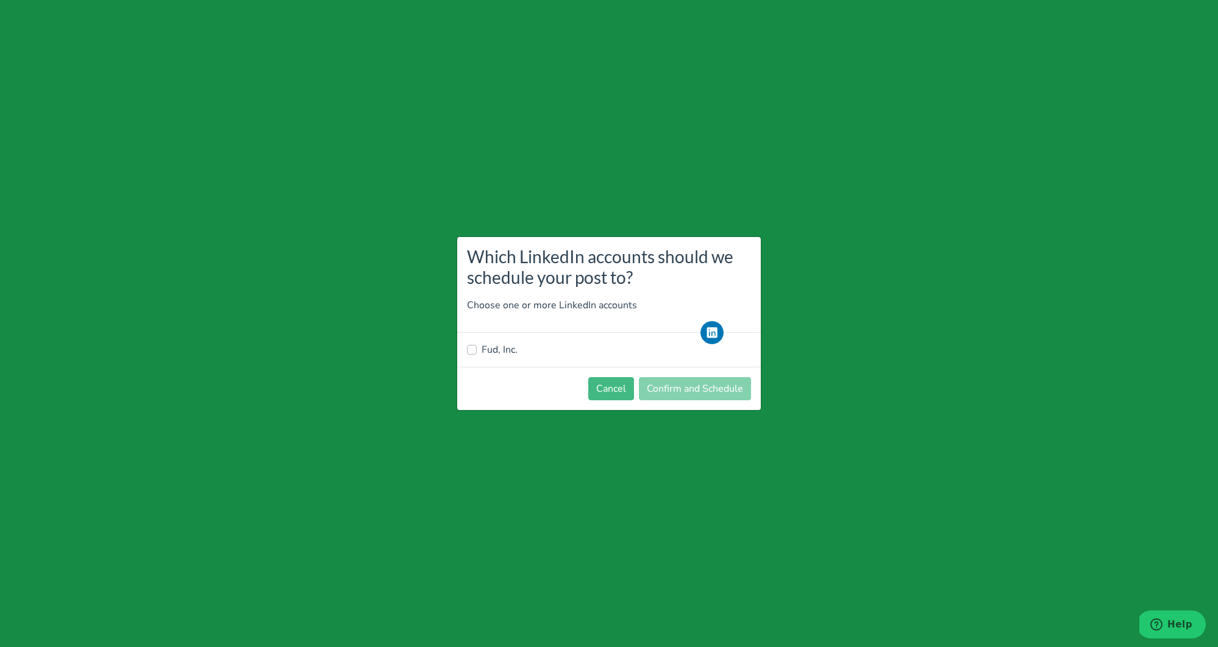
click at [494, 352] on label "Fud, Inc." at bounding box center [499, 350] width 36 height 15
click at [477, 352] on input "Fud, Inc." at bounding box center [472, 349] width 10 height 12
checkbox input "true"
click at [743, 401] on footer "Cancel Confirm and Schedule" at bounding box center [609, 388] width 304 height 43
click at [737, 390] on button "Confirm and Schedule" at bounding box center [695, 388] width 112 height 23
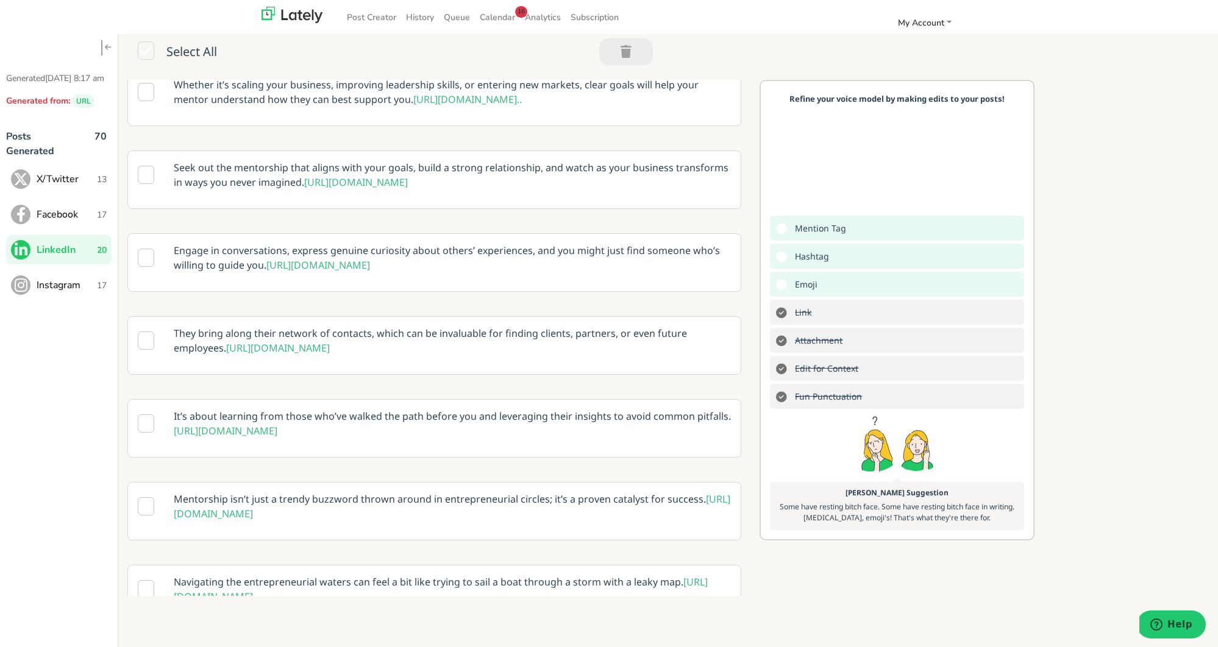
click at [71, 293] on span "Instagram" at bounding box center [67, 285] width 60 height 15
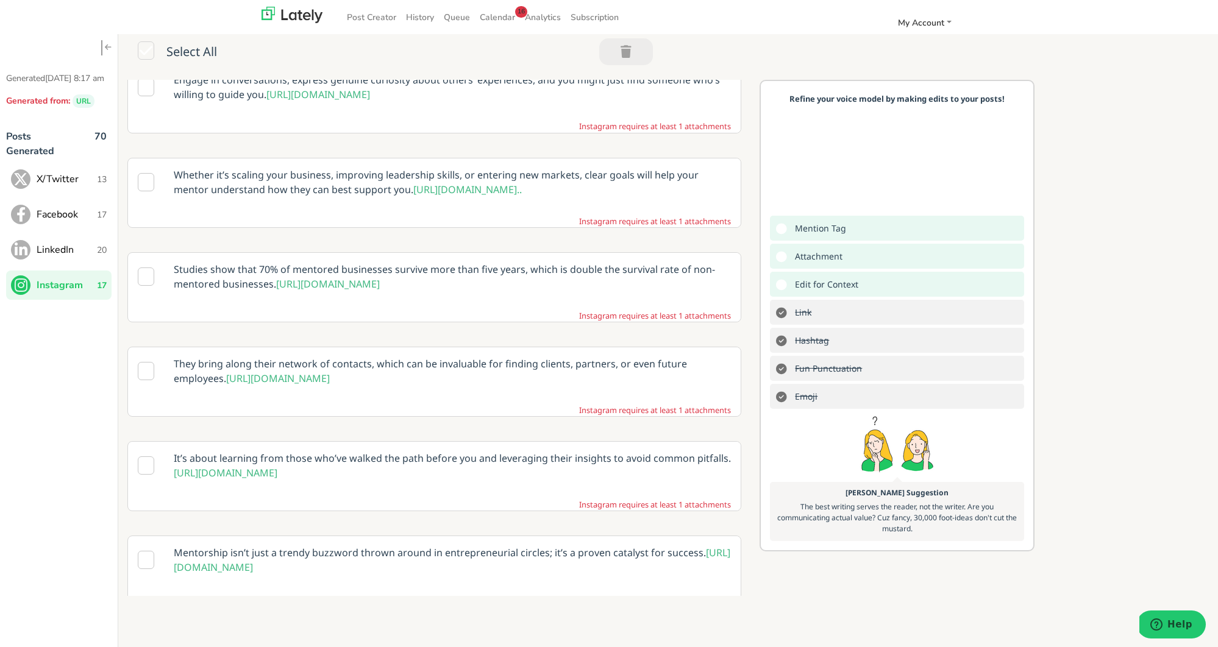
scroll to position [1065, 0]
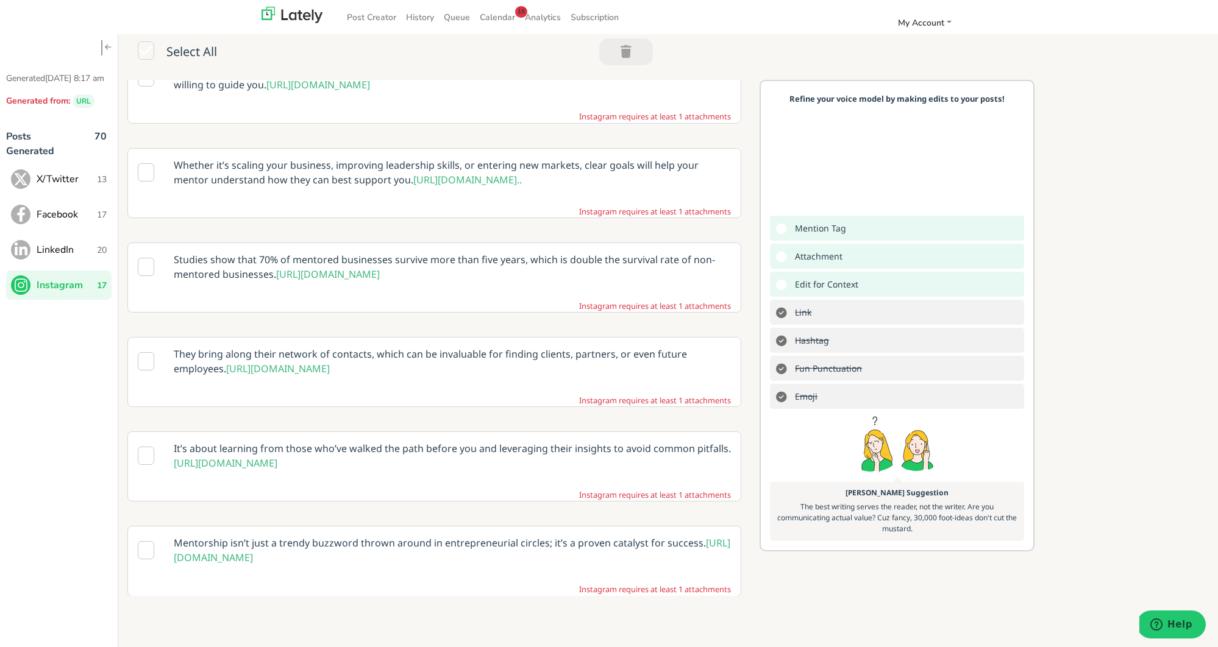
click at [515, 291] on p "Studies show that 70% of mentored businesses survive more than five years, whic…" at bounding box center [452, 267] width 575 height 48
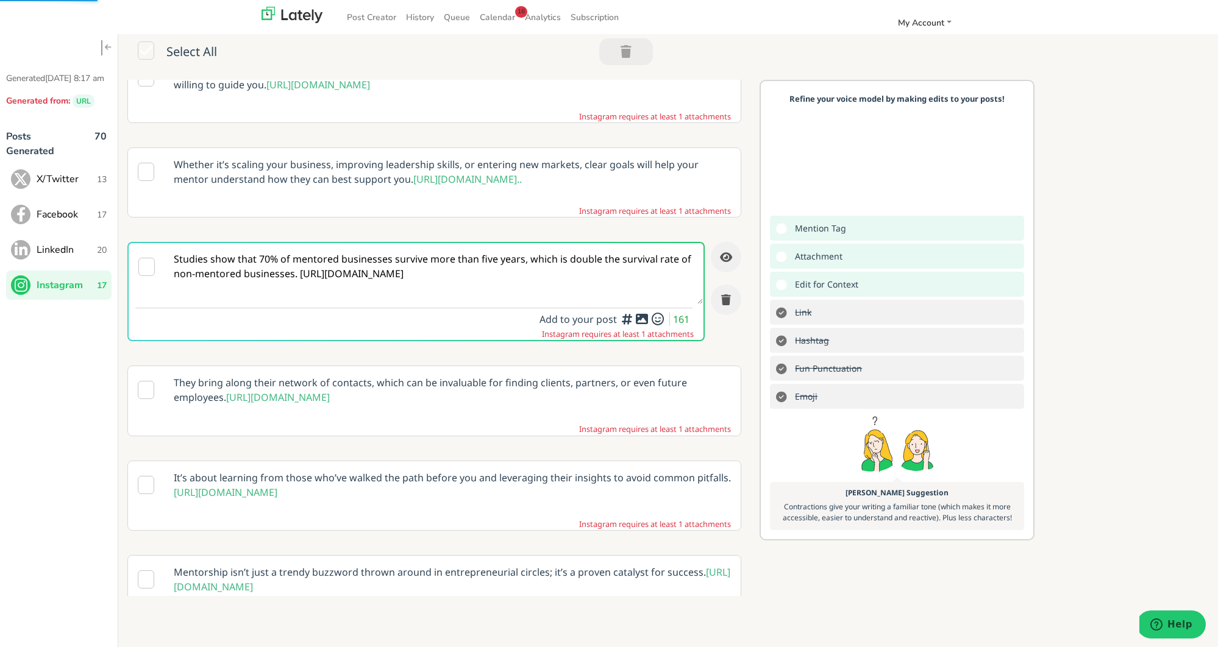
scroll to position [1031, 0]
drag, startPoint x: 297, startPoint y: 333, endPoint x: 350, endPoint y: 350, distance: 55.1
click at [297, 305] on textarea "Studies show that 70% of mentored businesses survive more than five years, whic…" at bounding box center [434, 274] width 538 height 61
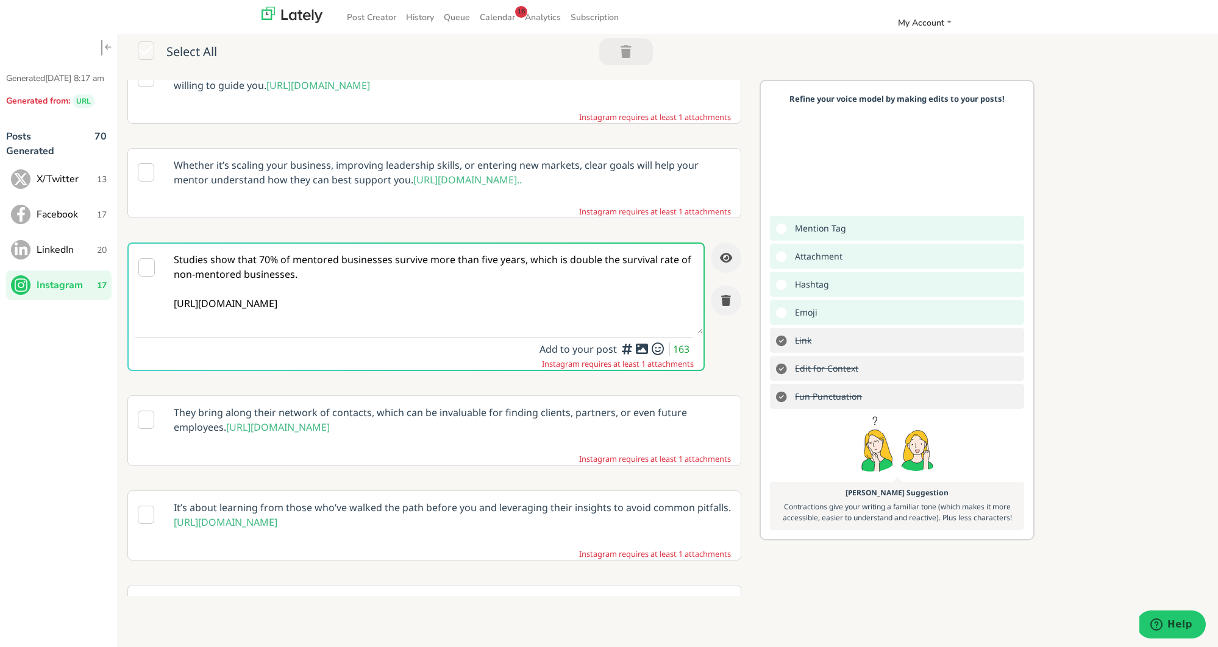
type textarea "Studies show that 70% of mentored businesses survive more than five years, whic…"
click at [638, 349] on icon at bounding box center [641, 349] width 15 height 1
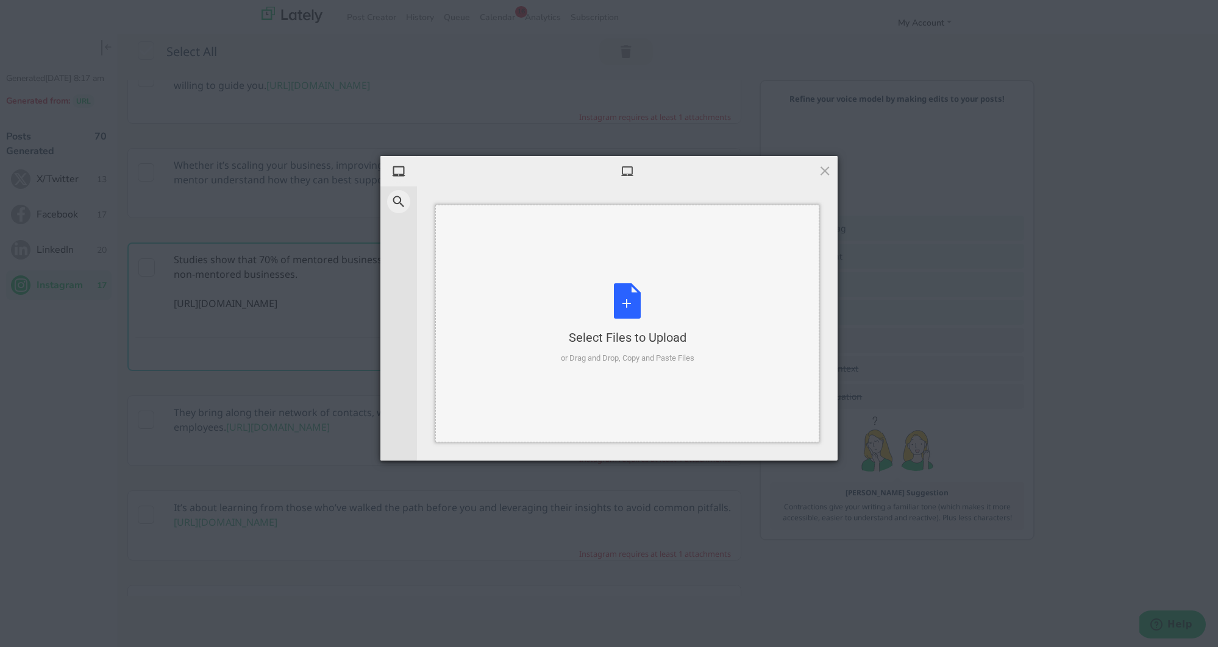
click at [623, 307] on div "Select Files to Upload or Drag and Drop, Copy and Paste Files" at bounding box center [627, 323] width 133 height 81
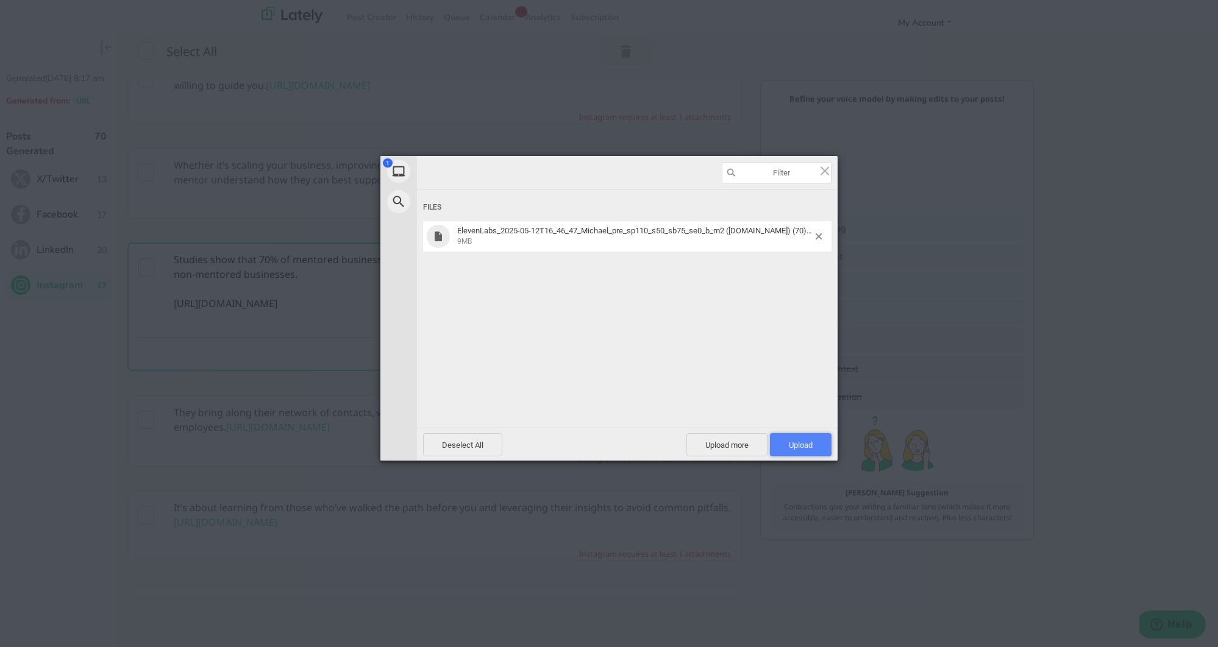
click at [780, 444] on span "Upload 1" at bounding box center [801, 444] width 62 height 23
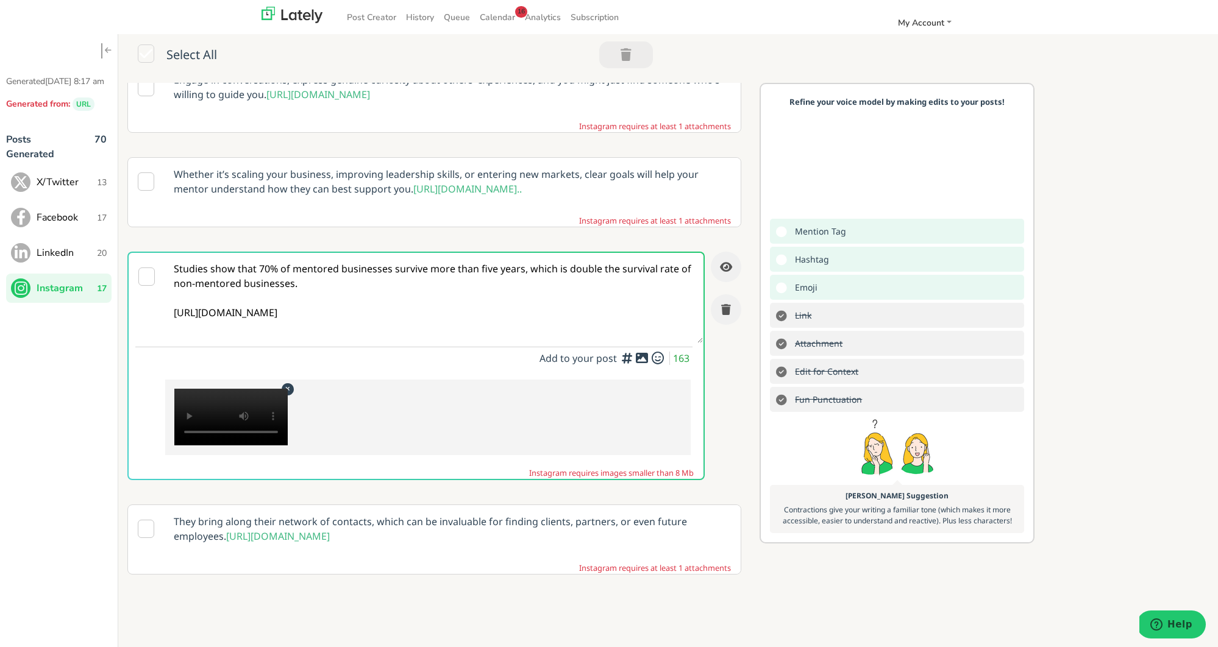
scroll to position [0, 0]
click at [288, 396] on icon at bounding box center [287, 390] width 15 height 12
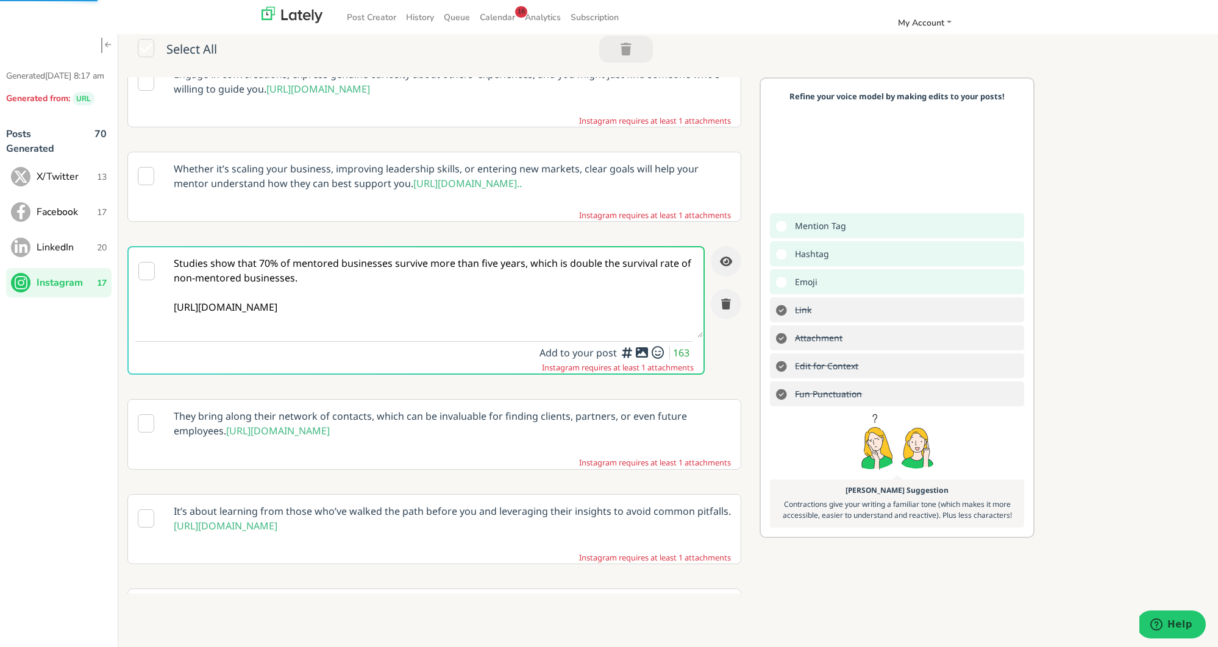
scroll to position [8, 0]
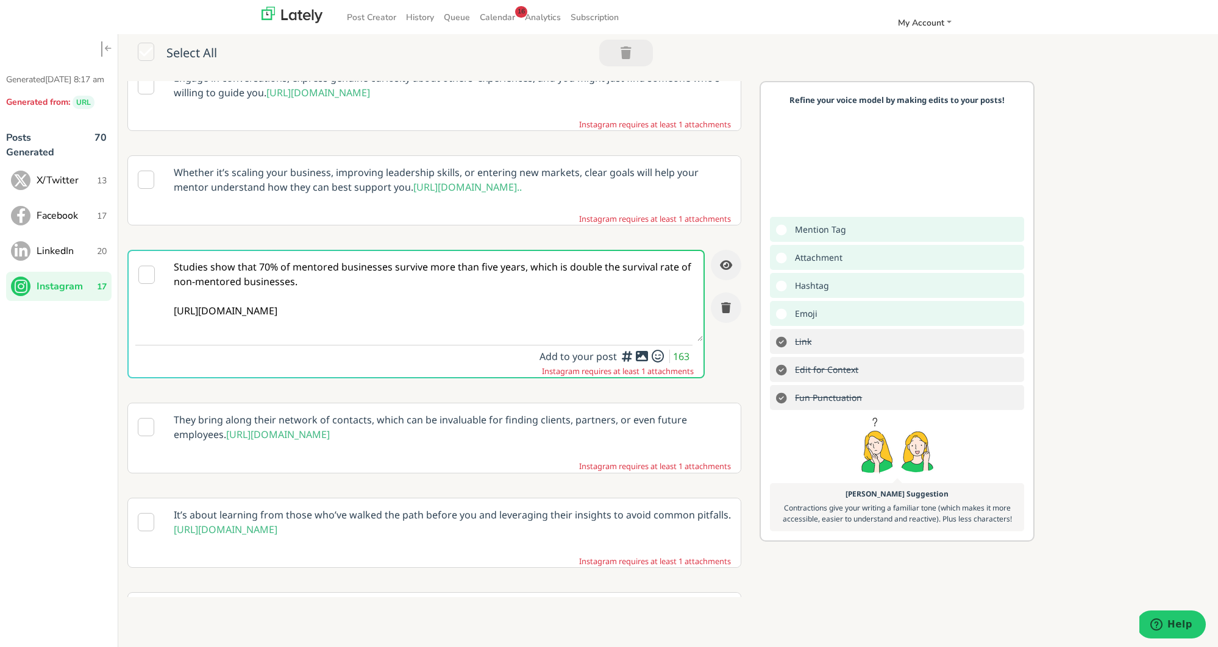
click at [641, 412] on body "Post Creator History Queue Calendar 16 Analytics Subscription My Account Settin…" at bounding box center [609, 325] width 1218 height 656
click at [642, 412] on body "Post Creator History Queue Calendar 16 Analytics Subscription My Account Settin…" at bounding box center [609, 324] width 1218 height 656
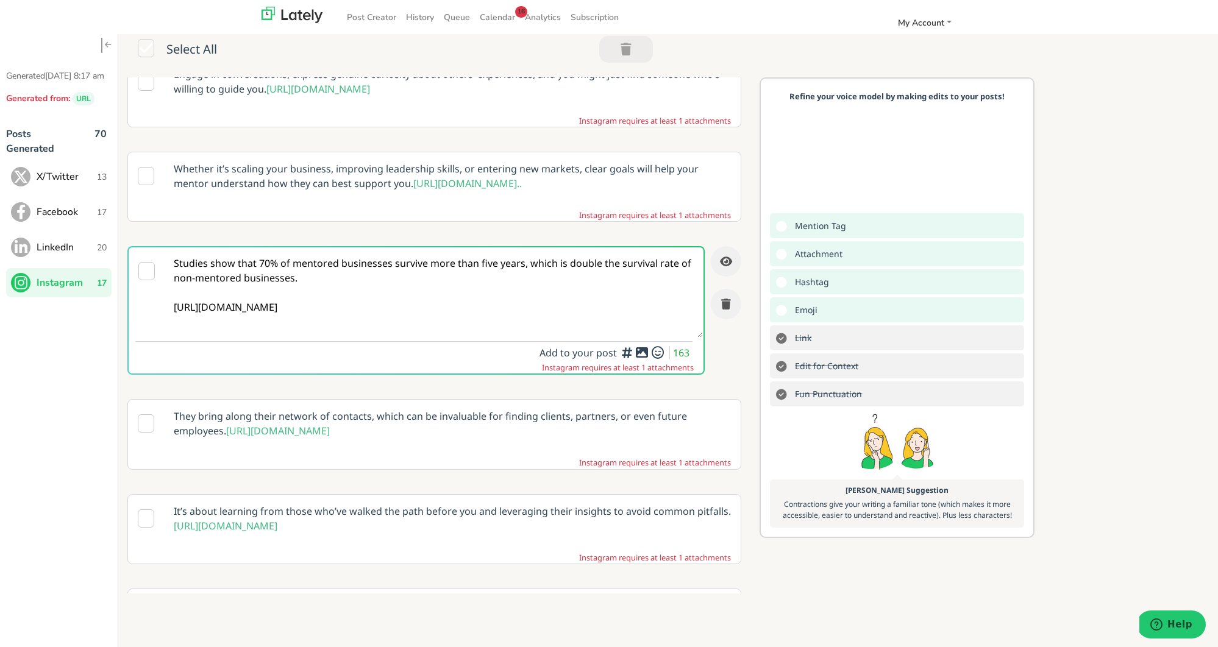
click at [631, 373] on div "Add a video or photo or swap out the default image from any link for increased …" at bounding box center [641, 378] width 122 height 56
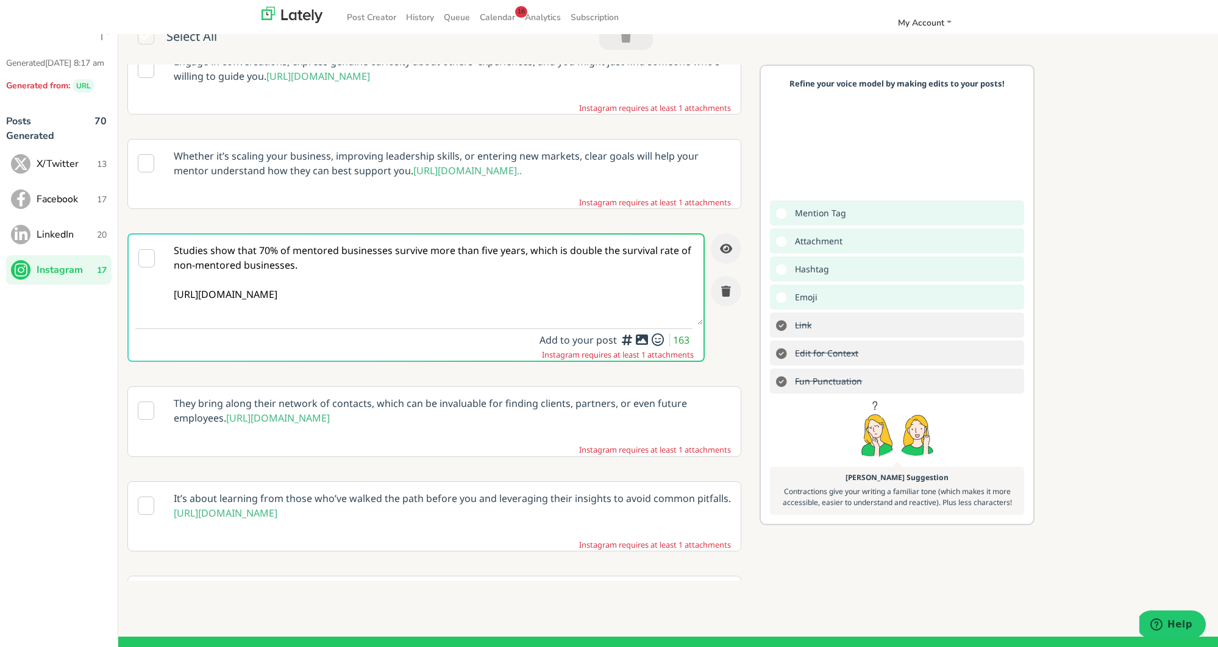
scroll to position [1023, 0]
click at [641, 341] on icon at bounding box center [641, 341] width 15 height 1
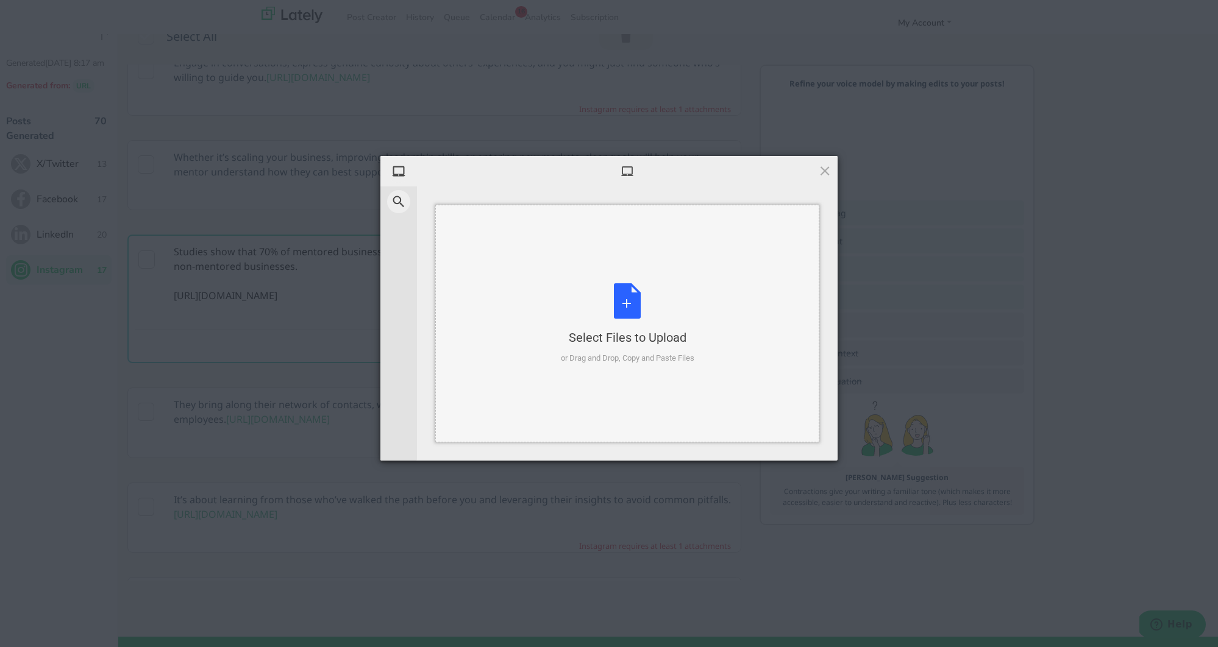
click at [636, 314] on div "Select Files to Upload or Drag and Drop, Copy and Paste Files" at bounding box center [627, 323] width 133 height 81
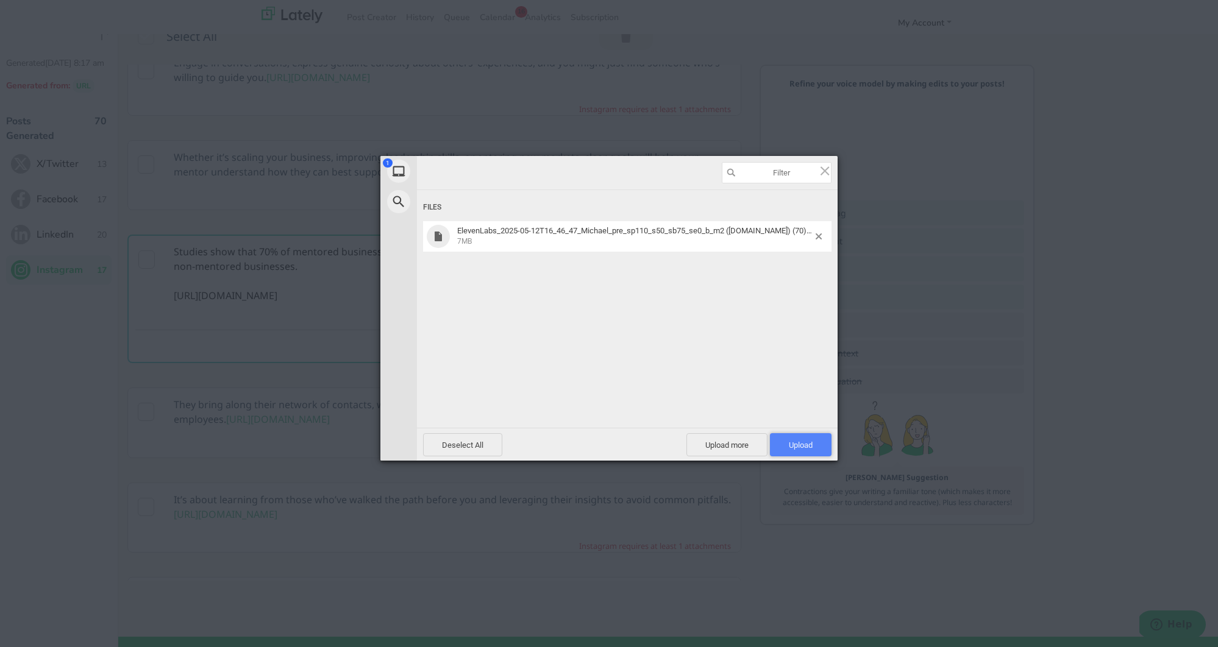
click at [792, 447] on span "Upload 1" at bounding box center [801, 445] width 24 height 9
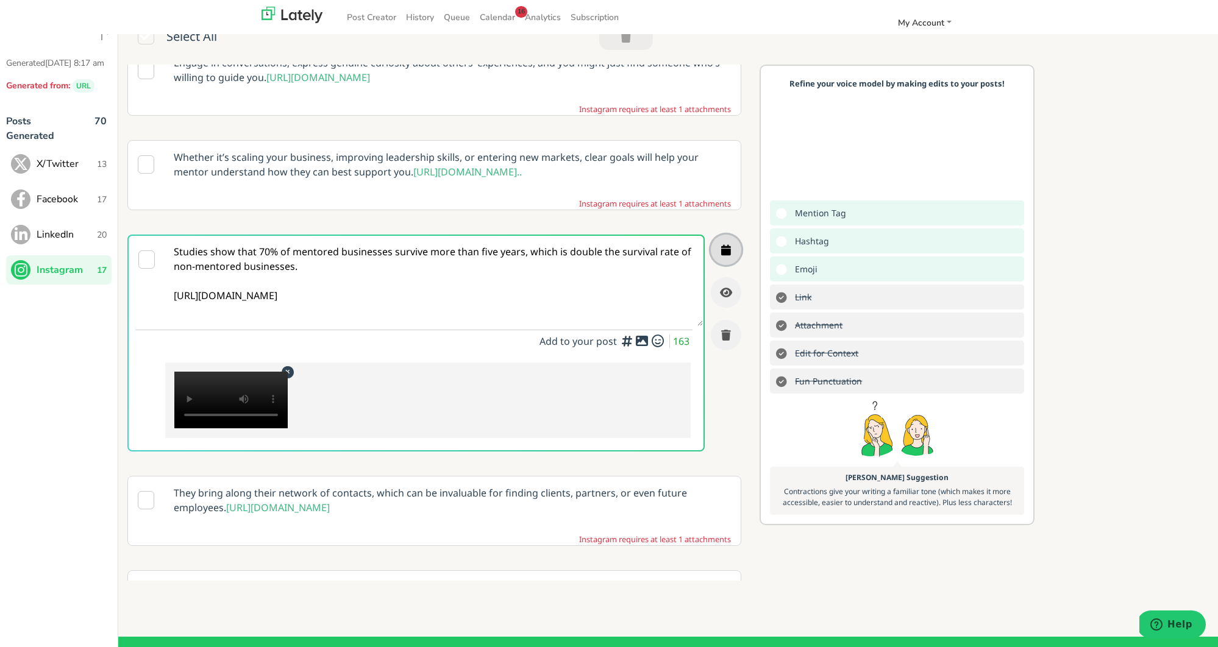
click at [725, 255] on icon "button" at bounding box center [726, 249] width 10 height 11
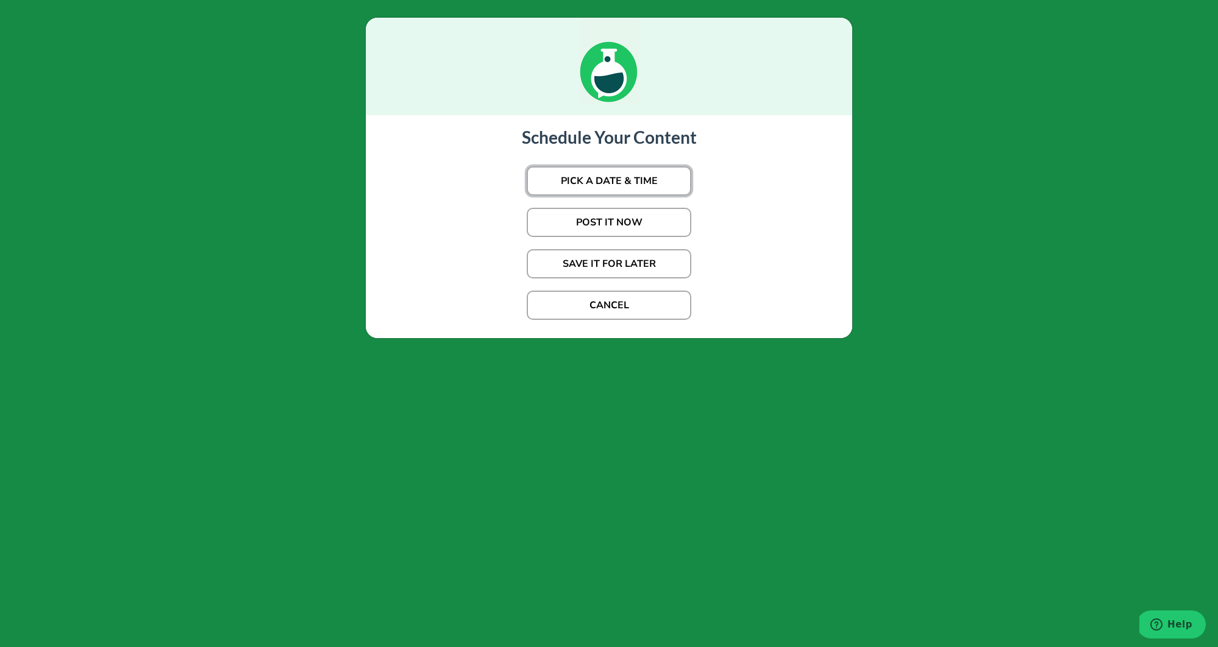
click at [606, 177] on button "PICK A DATE & TIME" at bounding box center [609, 180] width 165 height 29
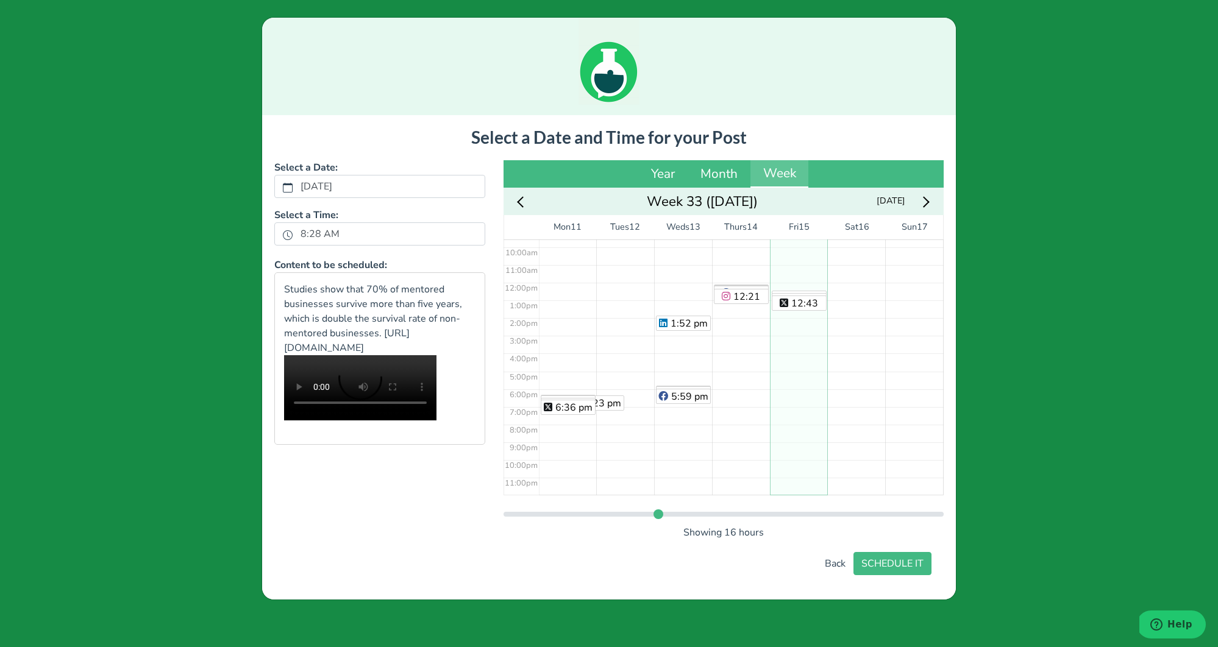
scroll to position [169, 0]
click at [779, 289] on div "12:28 pm 12:36 pm 12:43 pm" at bounding box center [799, 282] width 58 height 425
click at [899, 575] on button "SCHEDULE IT" at bounding box center [892, 563] width 78 height 23
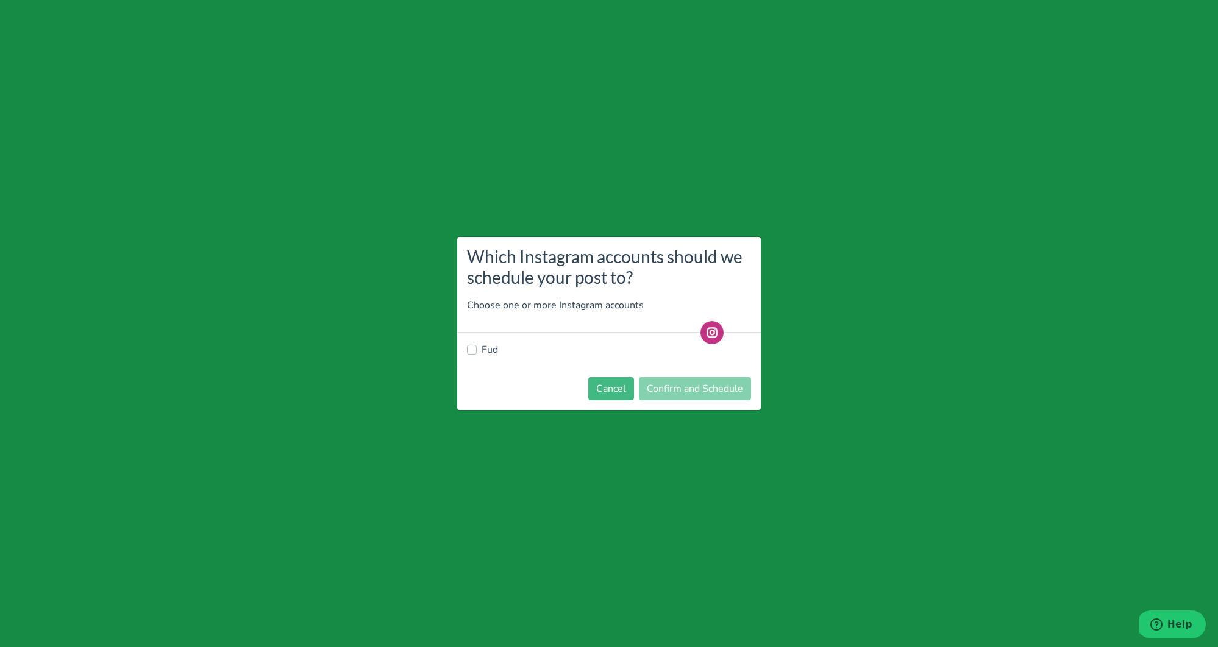
click at [461, 341] on div "Fud" at bounding box center [609, 350] width 304 height 34
drag, startPoint x: 470, startPoint y: 347, endPoint x: 520, endPoint y: 352, distance: 50.9
click at [481, 347] on label "Fud" at bounding box center [489, 350] width 16 height 15
click at [470, 347] on input "Fud" at bounding box center [472, 349] width 10 height 12
checkbox input "true"
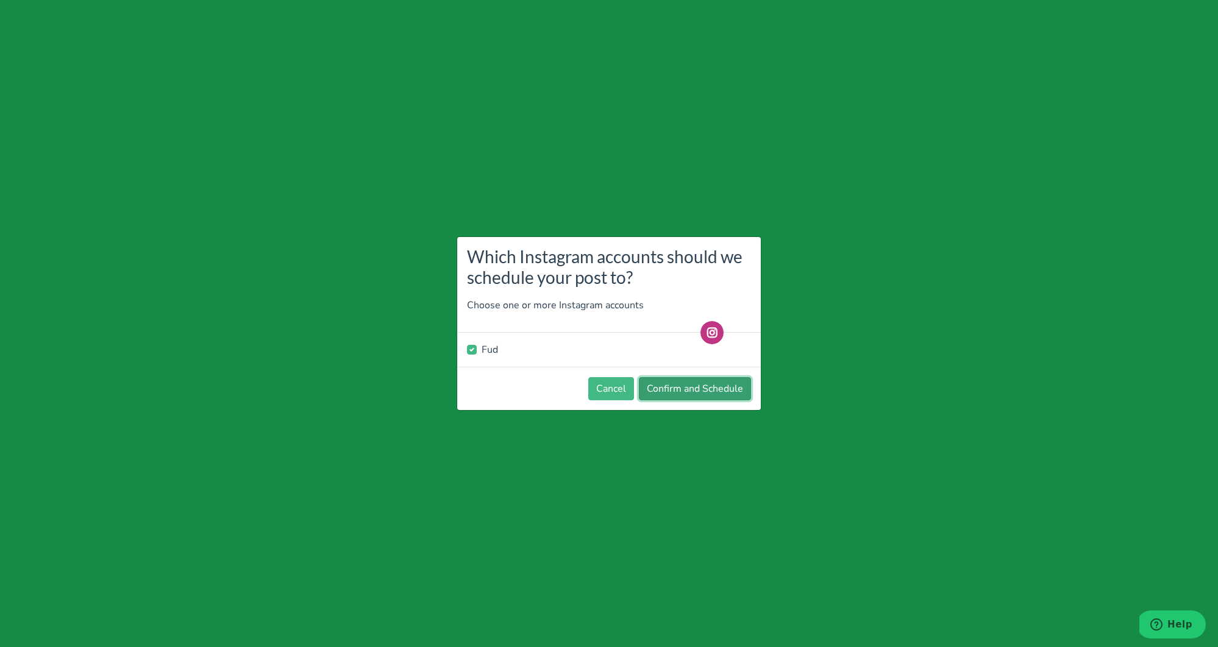
click at [682, 389] on button "Confirm and Schedule" at bounding box center [695, 388] width 112 height 23
